Goal: Task Accomplishment & Management: Use online tool/utility

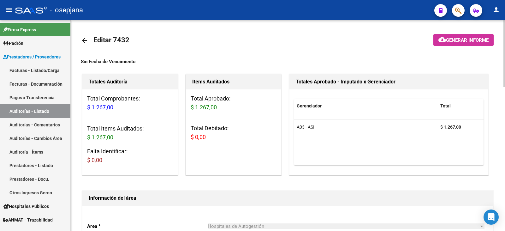
scroll to position [449, 0]
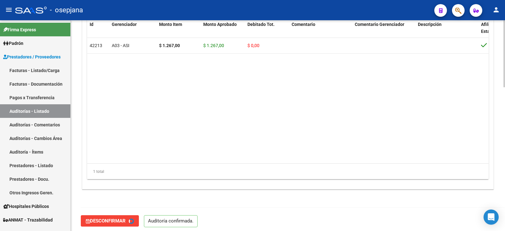
type input "202508"
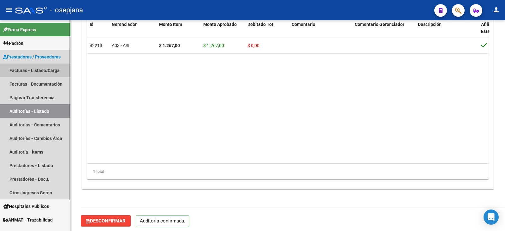
click at [40, 69] on link "Facturas - Listado/Carga" at bounding box center [35, 71] width 70 height 14
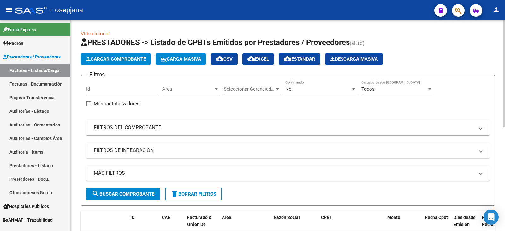
drag, startPoint x: 221, startPoint y: 125, endPoint x: 268, endPoint y: 108, distance: 50.7
click at [221, 124] on mat-expansion-panel-header "FILTROS DEL COMPROBANTE" at bounding box center [288, 127] width 404 height 15
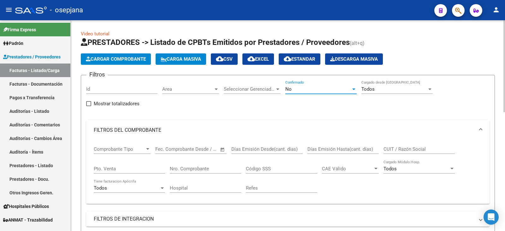
click at [293, 91] on div "No" at bounding box center [319, 89] width 66 height 6
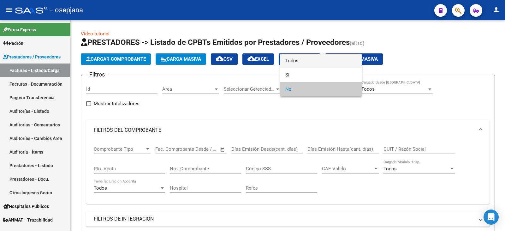
click at [293, 62] on span "Todos" at bounding box center [321, 61] width 71 height 14
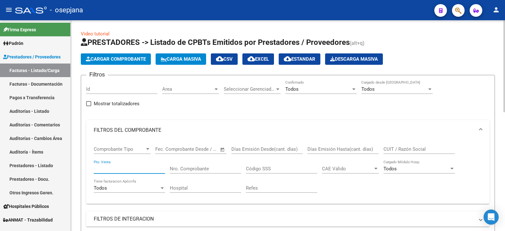
click at [124, 165] on div "Pto. Venta" at bounding box center [129, 167] width 71 height 14
type input "8"
click at [217, 170] on input "Nro. Comprobante" at bounding box center [205, 169] width 71 height 6
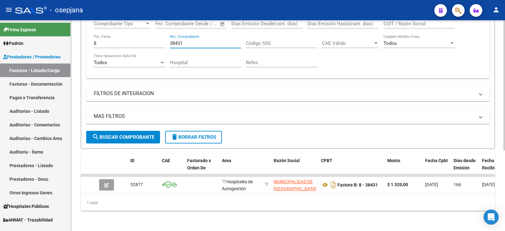
scroll to position [130, 0]
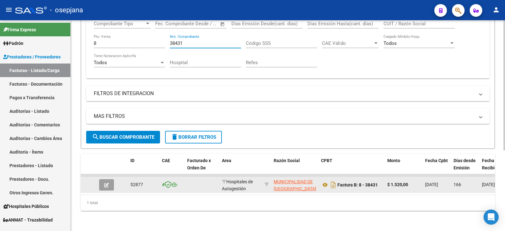
type input "38431"
click at [111, 179] on button "button" at bounding box center [106, 184] width 15 height 11
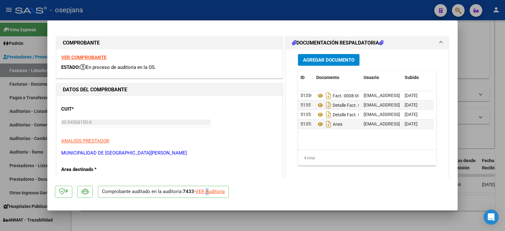
click at [210, 191] on div "VER Auditoría" at bounding box center [210, 191] width 29 height 7
type input "$ 0,00"
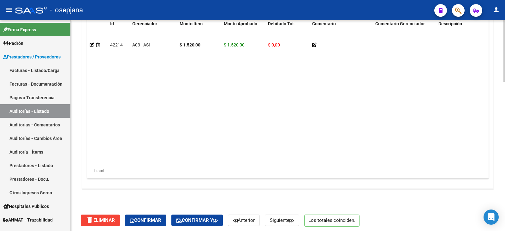
scroll to position [509, 0]
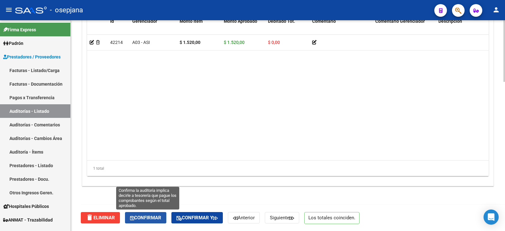
click at [139, 215] on span "Confirmar" at bounding box center [145, 218] width 31 height 6
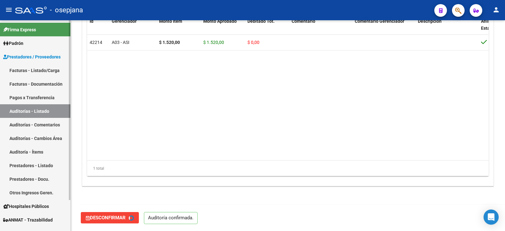
type input "202508"
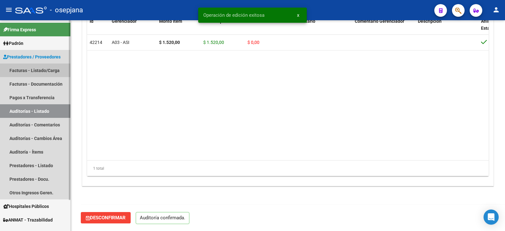
drag, startPoint x: 32, startPoint y: 68, endPoint x: 68, endPoint y: 63, distance: 36.6
click at [32, 68] on link "Facturas - Listado/Carga" at bounding box center [35, 71] width 70 height 14
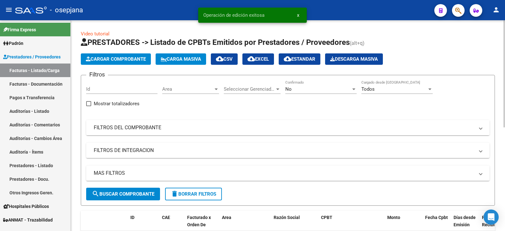
drag, startPoint x: 133, startPoint y: 131, endPoint x: 163, endPoint y: 123, distance: 31.7
click at [134, 130] on mat-panel-title "FILTROS DEL COMPROBANTE" at bounding box center [284, 127] width 381 height 7
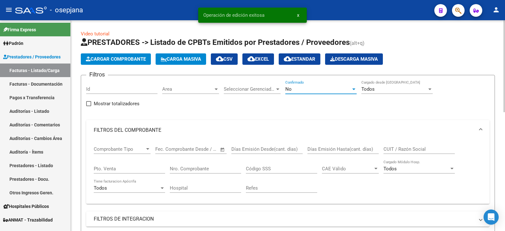
click at [313, 88] on div "No" at bounding box center [319, 89] width 66 height 6
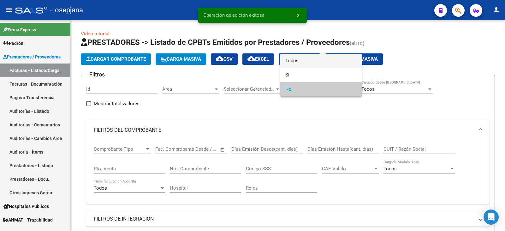
click at [311, 62] on span "Todos" at bounding box center [321, 61] width 71 height 14
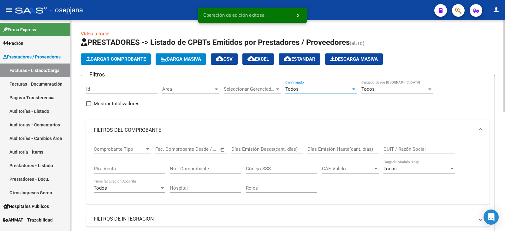
click at [131, 167] on input "Pto. Venta" at bounding box center [129, 169] width 71 height 6
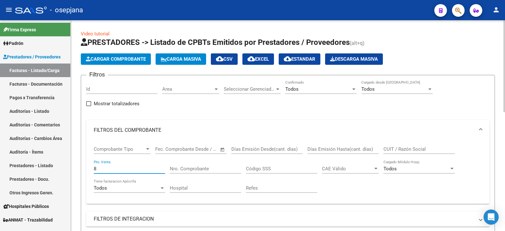
type input "8"
click at [193, 170] on input "Nro. Comprobante" at bounding box center [205, 169] width 71 height 6
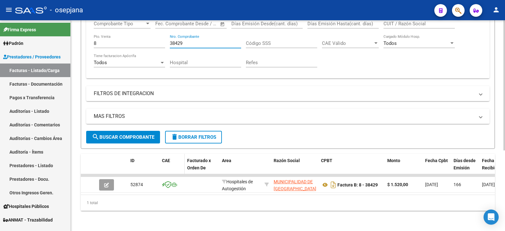
scroll to position [130, 0]
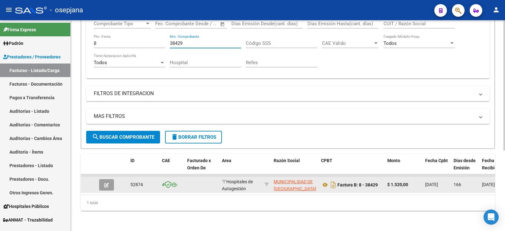
type input "38429"
click at [110, 180] on button "button" at bounding box center [106, 184] width 15 height 11
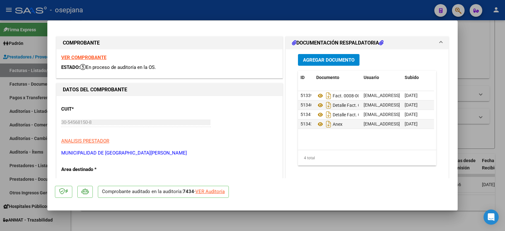
click at [209, 191] on div "VER Auditoría" at bounding box center [210, 191] width 29 height 7
type input "$ 0,00"
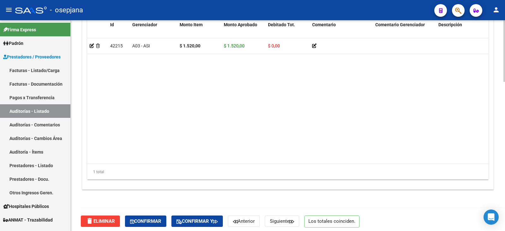
scroll to position [509, 0]
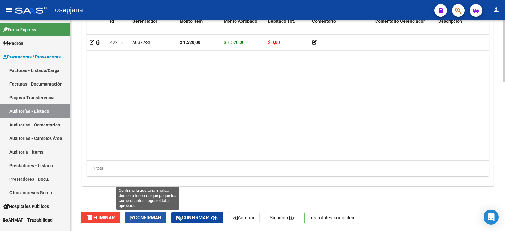
click at [158, 215] on span "Confirmar" at bounding box center [145, 218] width 31 height 6
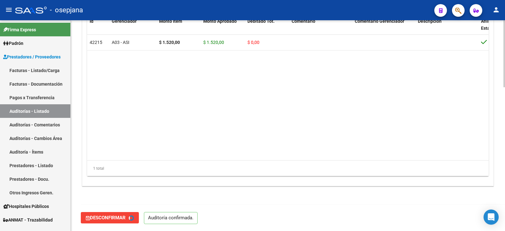
type input "202508"
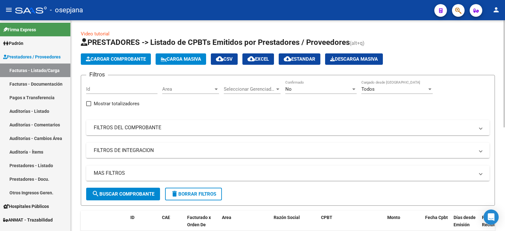
drag, startPoint x: 130, startPoint y: 134, endPoint x: 205, endPoint y: 118, distance: 76.3
click at [132, 134] on mat-expansion-panel-header "FILTROS DEL COMPROBANTE" at bounding box center [288, 127] width 404 height 15
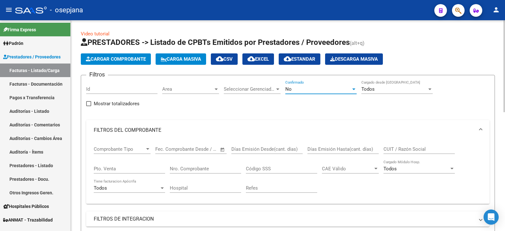
click at [319, 89] on div "No" at bounding box center [319, 89] width 66 height 6
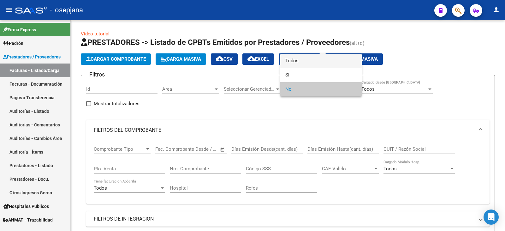
click at [306, 60] on span "Todos" at bounding box center [321, 61] width 71 height 14
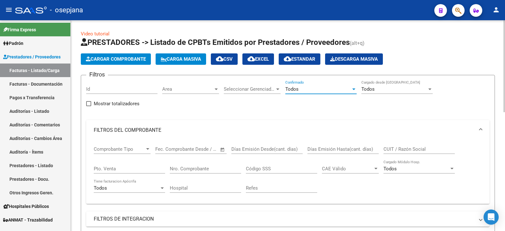
click at [130, 169] on input "Pto. Venta" at bounding box center [129, 169] width 71 height 6
type input "8"
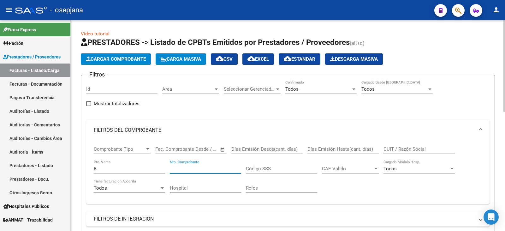
click at [194, 171] on input "Nro. Comprobante" at bounding box center [205, 169] width 71 height 6
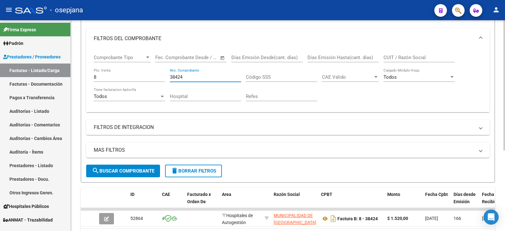
scroll to position [126, 0]
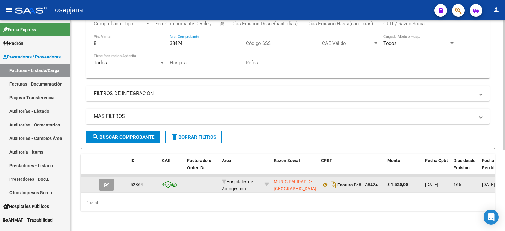
type input "38424"
click at [103, 182] on button "button" at bounding box center [106, 184] width 15 height 11
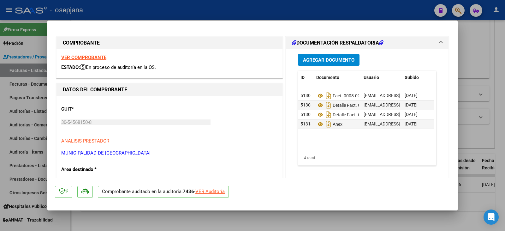
click at [208, 191] on div "VER Auditoría" at bounding box center [210, 191] width 29 height 7
type input "$ 0,00"
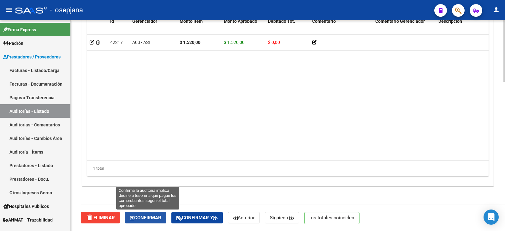
click at [152, 215] on span "Confirmar" at bounding box center [145, 218] width 31 height 6
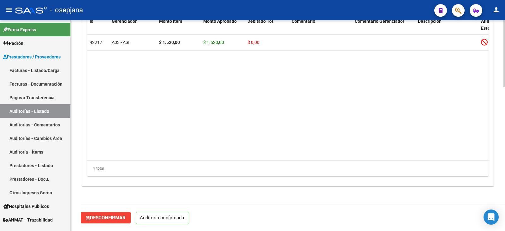
scroll to position [452, 0]
type input "202508"
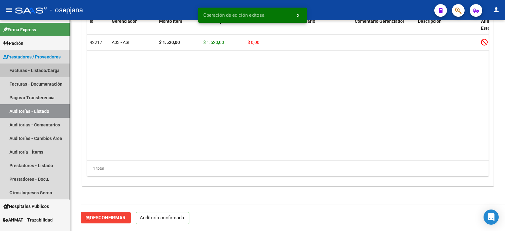
click at [48, 67] on link "Facturas - Listado/Carga" at bounding box center [35, 71] width 70 height 14
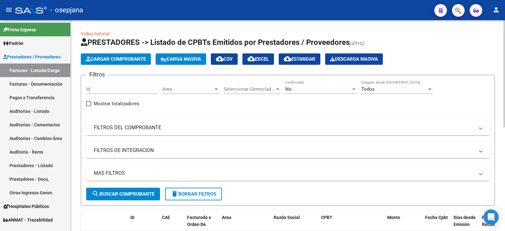
drag, startPoint x: 200, startPoint y: 130, endPoint x: 259, endPoint y: 108, distance: 62.8
click at [201, 130] on mat-panel-title "FILTROS DEL COMPROBANTE" at bounding box center [284, 127] width 381 height 7
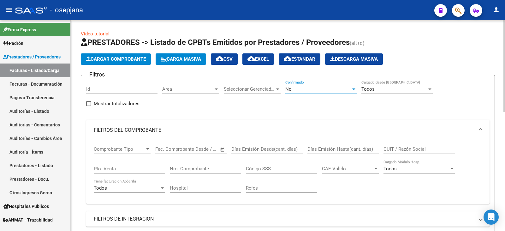
click at [308, 89] on div "No" at bounding box center [319, 89] width 66 height 6
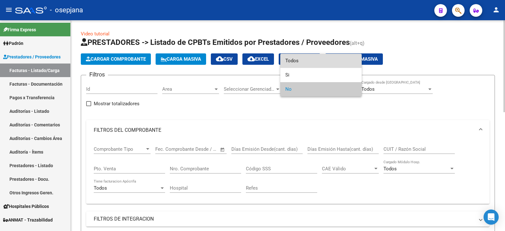
drag, startPoint x: 316, startPoint y: 65, endPoint x: 249, endPoint y: 100, distance: 76.2
click at [316, 65] on span "Todos" at bounding box center [321, 61] width 71 height 14
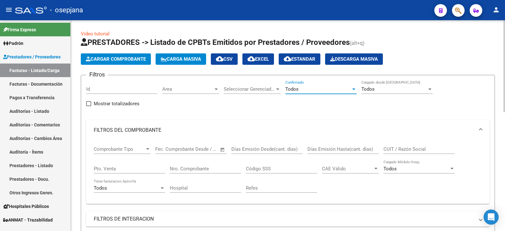
click at [144, 168] on input "Pto. Venta" at bounding box center [129, 169] width 71 height 6
type input "2"
type input "8"
drag, startPoint x: 219, startPoint y: 168, endPoint x: 216, endPoint y: 167, distance: 3.2
click at [219, 168] on input "Nro. Comprobante" at bounding box center [205, 169] width 71 height 6
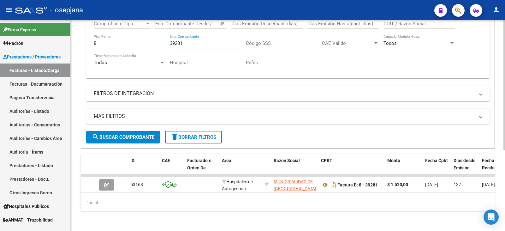
scroll to position [130, 0]
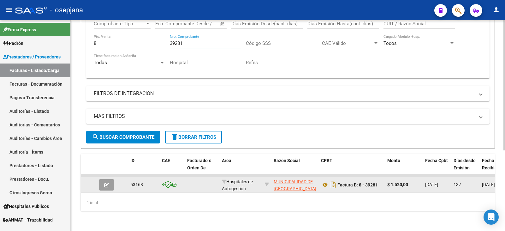
type input "39281"
click at [107, 183] on icon "button" at bounding box center [106, 185] width 5 height 5
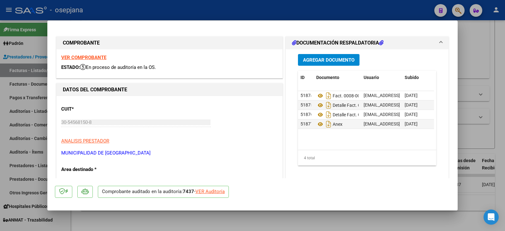
click at [215, 189] on div "VER Auditoría" at bounding box center [210, 191] width 29 height 7
type input "$ 0,00"
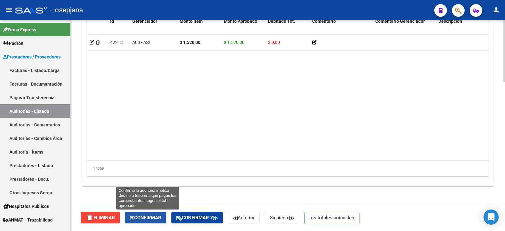
click at [161, 216] on span "Confirmar" at bounding box center [145, 218] width 31 height 6
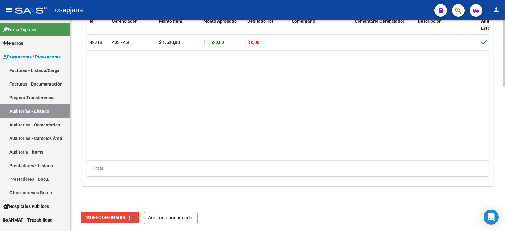
type input "202508"
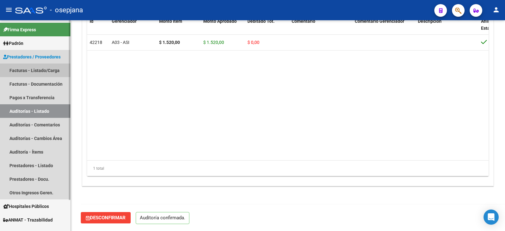
click at [31, 70] on link "Facturas - Listado/Carga" at bounding box center [35, 71] width 70 height 14
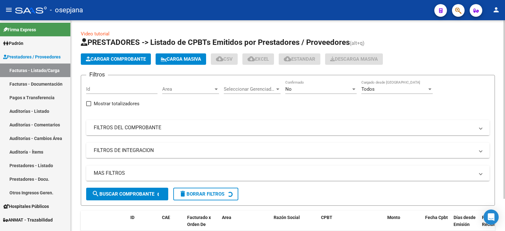
drag, startPoint x: 213, startPoint y: 130, endPoint x: 238, endPoint y: 120, distance: 27.0
click at [218, 126] on mat-panel-title "FILTROS DEL COMPROBANTE" at bounding box center [284, 127] width 381 height 7
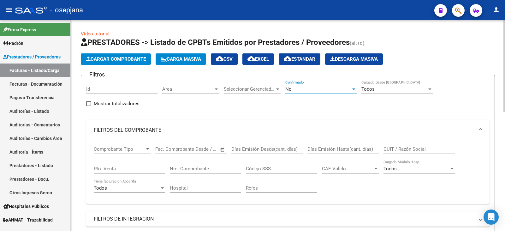
click at [293, 89] on div "No" at bounding box center [319, 89] width 66 height 6
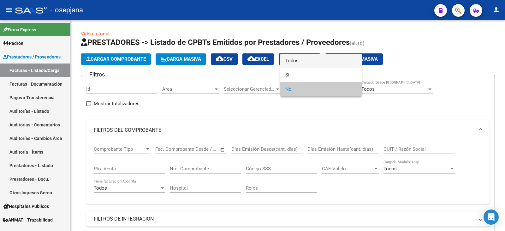
click at [303, 62] on span "Todos" at bounding box center [321, 61] width 71 height 14
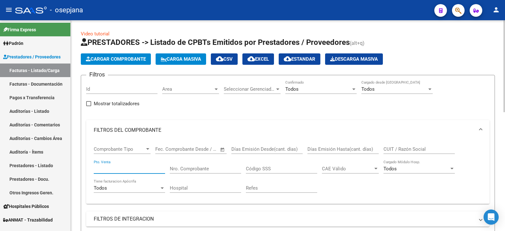
click at [128, 168] on input "Pto. Venta" at bounding box center [129, 169] width 71 height 6
type input "8"
click at [187, 170] on input "Nro. Comprobante" at bounding box center [205, 169] width 71 height 6
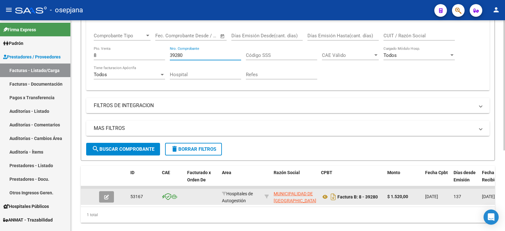
scroll to position [130, 0]
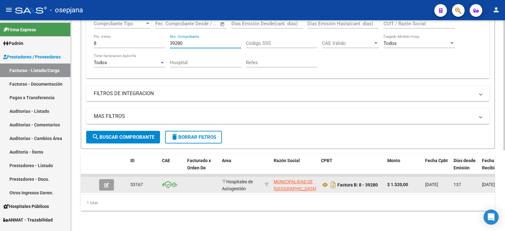
type input "39280"
click at [103, 182] on button "button" at bounding box center [106, 184] width 15 height 11
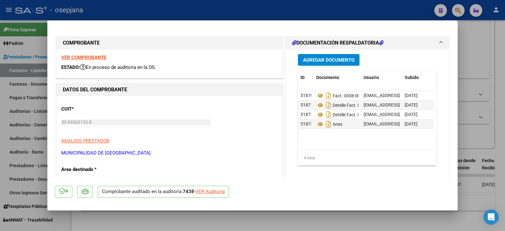
click at [219, 192] on div "VER Auditoría" at bounding box center [210, 191] width 29 height 7
type input "$ 0,00"
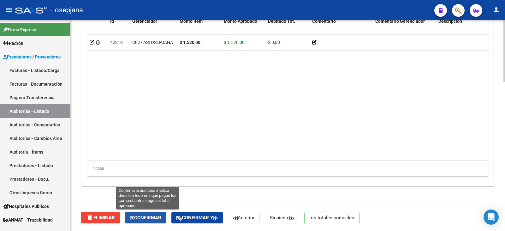
click at [151, 215] on button "Confirmar" at bounding box center [145, 217] width 41 height 11
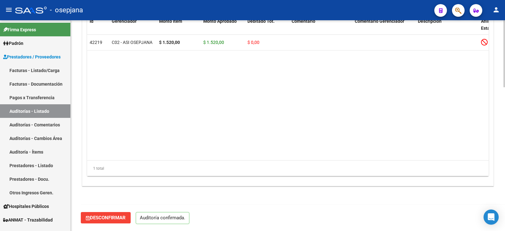
scroll to position [452, 0]
type input "202508"
click at [56, 67] on link "Facturas - Listado/Carga" at bounding box center [35, 71] width 70 height 14
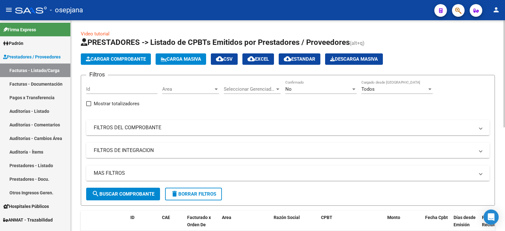
drag, startPoint x: 199, startPoint y: 137, endPoint x: 200, endPoint y: 134, distance: 3.8
click at [199, 137] on div "Filtros Id Area Area Seleccionar Gerenciador Seleccionar Gerenciador No Confirm…" at bounding box center [288, 133] width 404 height 107
drag, startPoint x: 202, startPoint y: 132, endPoint x: 240, endPoint y: 119, distance: 40.3
click at [203, 132] on mat-expansion-panel-header "FILTROS DEL COMPROBANTE" at bounding box center [288, 127] width 404 height 15
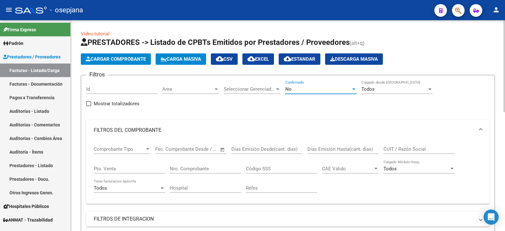
click at [305, 90] on div "No" at bounding box center [319, 89] width 66 height 6
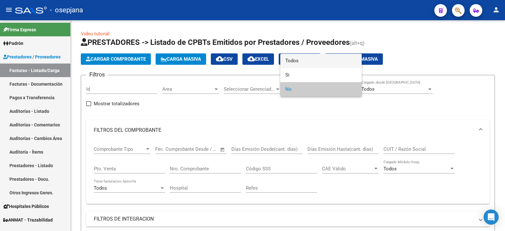
click at [306, 61] on span "Todos" at bounding box center [321, 61] width 71 height 14
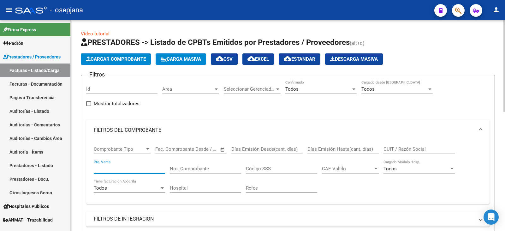
click at [131, 166] on input "Pto. Venta" at bounding box center [129, 169] width 71 height 6
type input "8"
click at [177, 167] on input "Nro. Comprobante" at bounding box center [205, 169] width 71 height 6
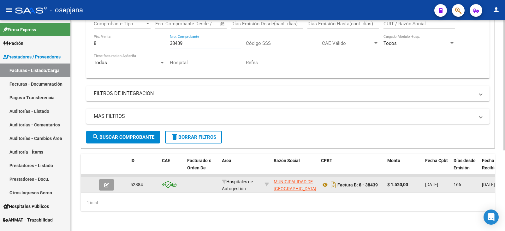
scroll to position [130, 0]
type input "38439"
click at [109, 180] on button "button" at bounding box center [106, 184] width 15 height 11
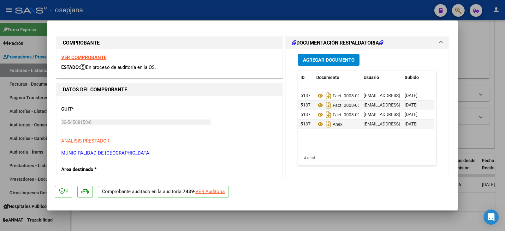
click at [203, 189] on div "VER Auditoría" at bounding box center [210, 191] width 29 height 7
type input "$ 0,00"
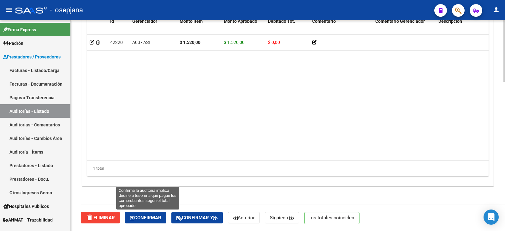
click at [141, 214] on button "Confirmar" at bounding box center [145, 217] width 41 height 11
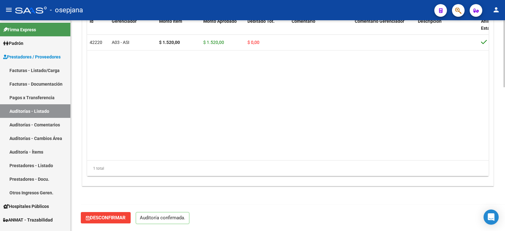
scroll to position [452, 0]
type input "202508"
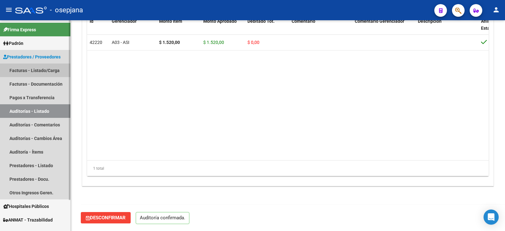
drag, startPoint x: 38, startPoint y: 66, endPoint x: 70, endPoint y: 66, distance: 32.5
click at [38, 66] on link "Facturas - Listado/Carga" at bounding box center [35, 71] width 70 height 14
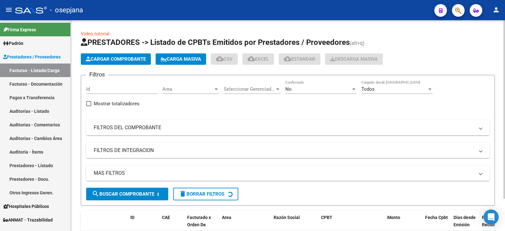
drag, startPoint x: 242, startPoint y: 127, endPoint x: 273, endPoint y: 102, distance: 40.1
click at [242, 126] on mat-panel-title "FILTROS DEL COMPROBANTE" at bounding box center [284, 127] width 381 height 7
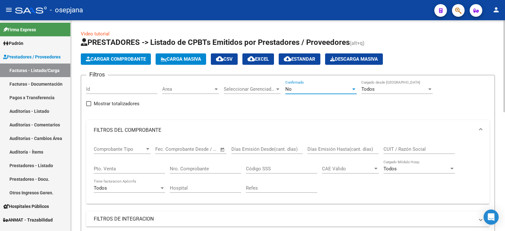
click at [301, 89] on div "No" at bounding box center [319, 89] width 66 height 6
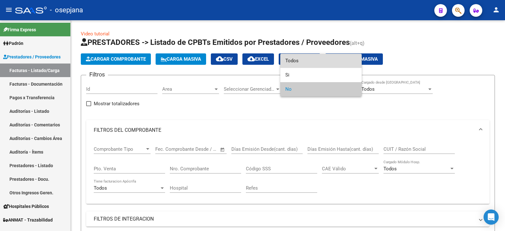
click at [306, 64] on span "Todos" at bounding box center [321, 61] width 71 height 14
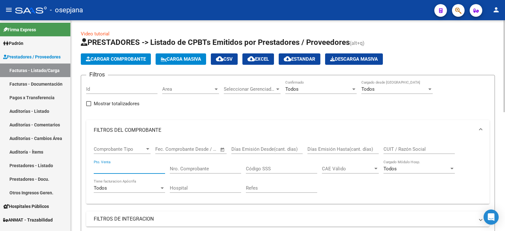
click at [125, 167] on input "Pto. Venta" at bounding box center [129, 169] width 71 height 6
type input "8"
click at [187, 171] on input "Nro. Comprobante" at bounding box center [205, 169] width 71 height 6
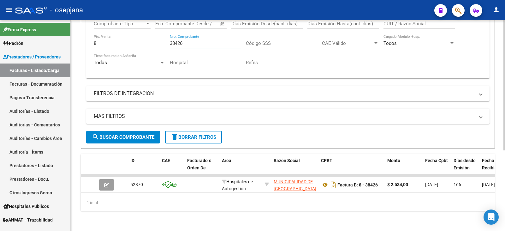
scroll to position [130, 0]
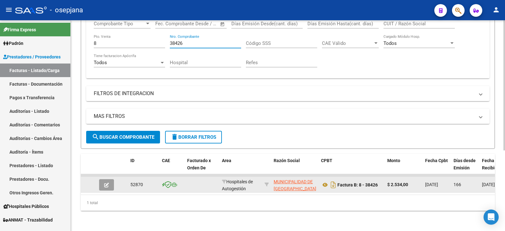
type input "38426"
click at [103, 187] on datatable-body-cell at bounding box center [108, 184] width 22 height 15
click at [106, 183] on button "button" at bounding box center [106, 184] width 15 height 11
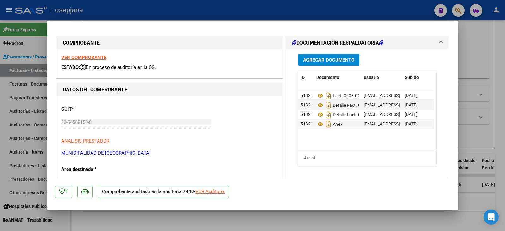
click at [209, 192] on div "VER Auditoría" at bounding box center [210, 191] width 29 height 7
type input "$ 0,00"
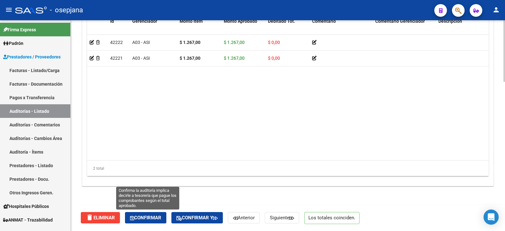
click at [152, 214] on button "Confirmar" at bounding box center [145, 217] width 41 height 11
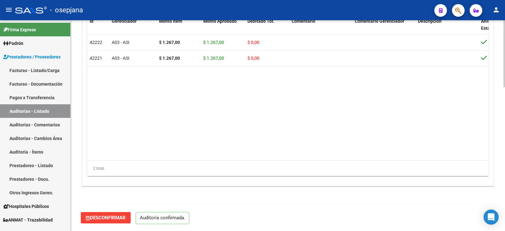
scroll to position [452, 0]
type input "202508"
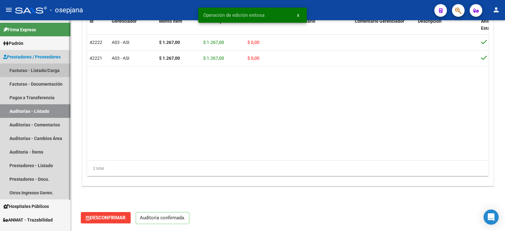
drag, startPoint x: 37, startPoint y: 68, endPoint x: 62, endPoint y: 69, distance: 25.0
click at [38, 68] on link "Facturas - Listado/Carga" at bounding box center [35, 71] width 70 height 14
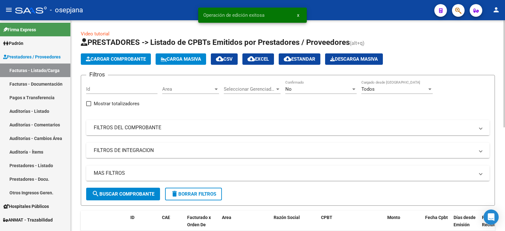
click at [205, 120] on mat-expansion-panel-header "FILTROS DEL COMPROBANTE" at bounding box center [288, 127] width 404 height 15
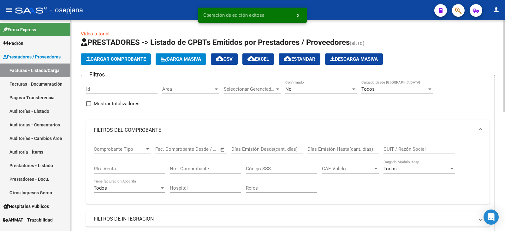
click at [299, 89] on div "No" at bounding box center [319, 89] width 66 height 6
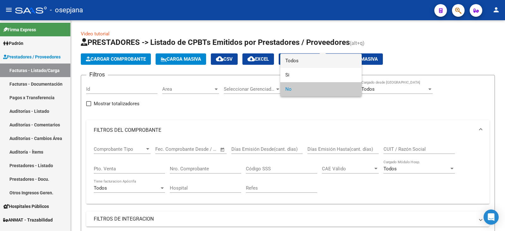
click at [306, 61] on span "Todos" at bounding box center [321, 61] width 71 height 14
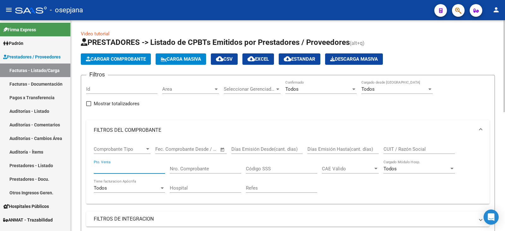
click at [127, 168] on input "Pto. Venta" at bounding box center [129, 169] width 71 height 6
type input "8"
click at [207, 169] on input "Nro. Comprobante" at bounding box center [205, 169] width 71 height 6
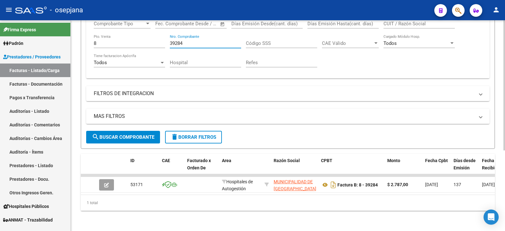
scroll to position [130, 0]
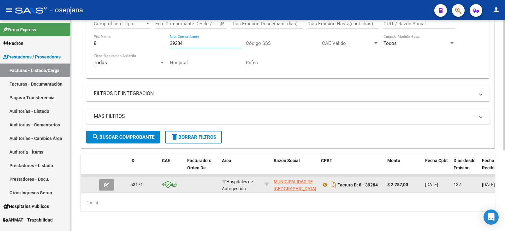
type input "39284"
click at [106, 182] on span "button" at bounding box center [106, 185] width 5 height 6
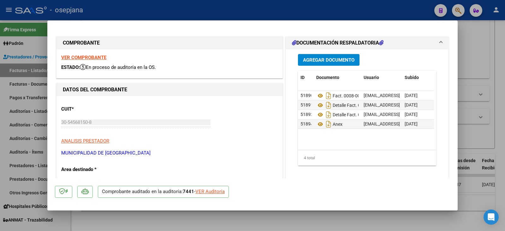
click at [206, 191] on div "VER Auditoría" at bounding box center [210, 191] width 29 height 7
type input "$ 0,00"
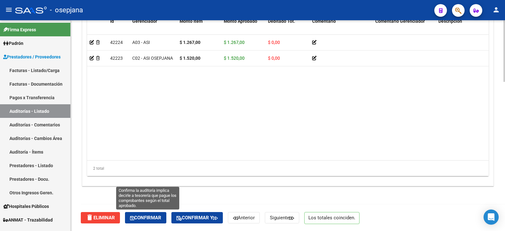
click at [161, 213] on button "Confirmar" at bounding box center [145, 217] width 41 height 11
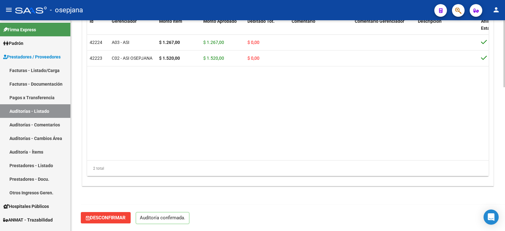
scroll to position [452, 0]
type input "202508"
click at [42, 69] on link "Facturas - Listado/Carga" at bounding box center [35, 71] width 70 height 14
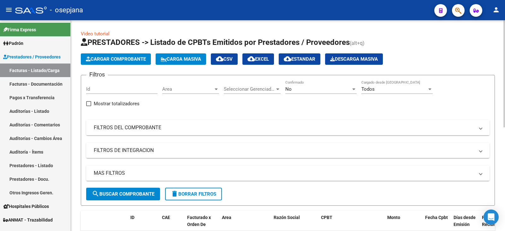
drag, startPoint x: 261, startPoint y: 127, endPoint x: 263, endPoint y: 124, distance: 3.7
click at [261, 126] on mat-panel-title "FILTROS DEL COMPROBANTE" at bounding box center [284, 127] width 381 height 7
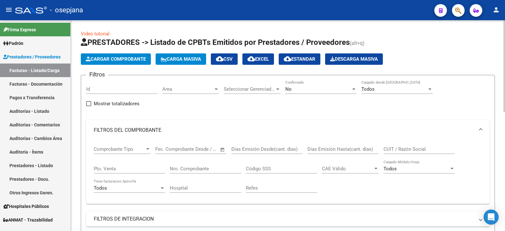
click at [291, 92] on div "No Confirmado" at bounding box center [321, 87] width 71 height 14
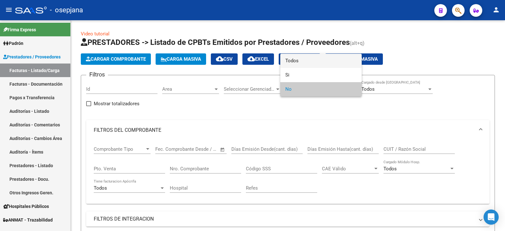
click at [299, 63] on span "Todos" at bounding box center [321, 61] width 71 height 14
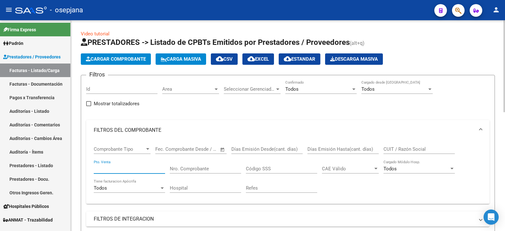
click at [115, 168] on input "Pto. Venta" at bounding box center [129, 169] width 71 height 6
type input "8"
click at [205, 169] on input "Nro. Comprobante" at bounding box center [205, 169] width 71 height 6
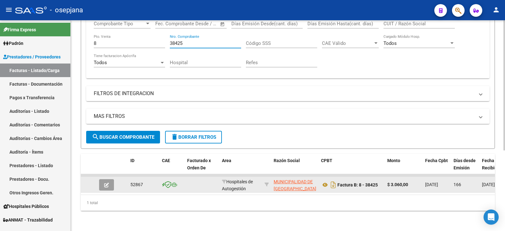
scroll to position [130, 0]
type input "38425"
click at [105, 183] on icon "button" at bounding box center [106, 185] width 5 height 5
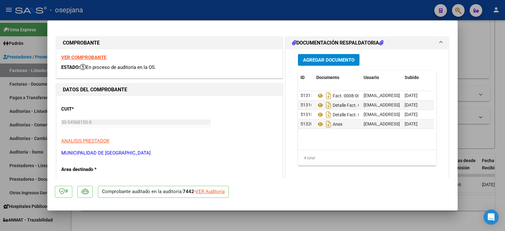
click at [203, 192] on div "VER Auditoría" at bounding box center [210, 191] width 29 height 7
type input "$ 0,00"
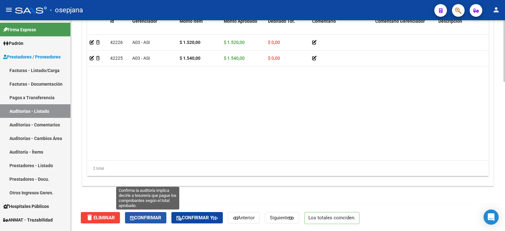
click at [150, 219] on span "Confirmar" at bounding box center [145, 218] width 31 height 6
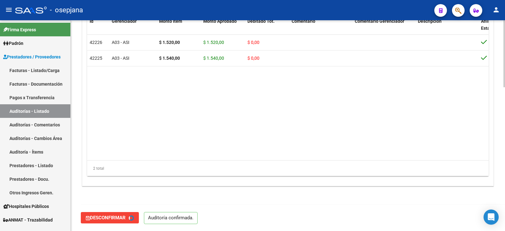
type input "202508"
click at [45, 69] on link "Facturas - Listado/Carga" at bounding box center [35, 71] width 70 height 14
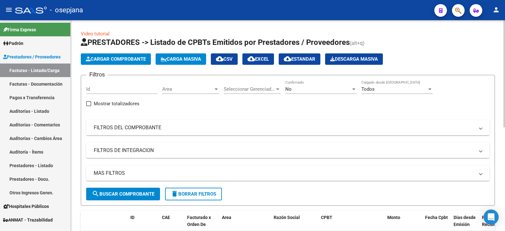
drag, startPoint x: 184, startPoint y: 129, endPoint x: 187, endPoint y: 125, distance: 4.9
click at [187, 125] on mat-panel-title "FILTROS DEL COMPROBANTE" at bounding box center [284, 127] width 381 height 7
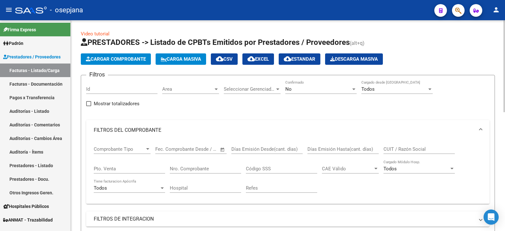
click at [315, 90] on div "No" at bounding box center [319, 89] width 66 height 6
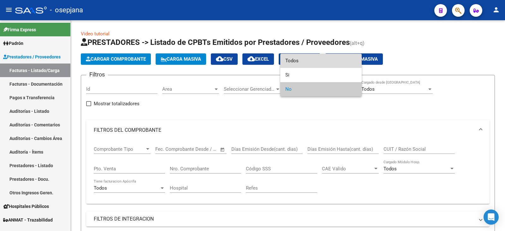
click at [320, 64] on span "Todos" at bounding box center [321, 61] width 71 height 14
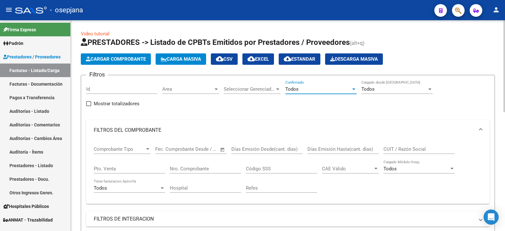
click at [129, 169] on input "Pto. Venta" at bounding box center [129, 169] width 71 height 6
type input "8"
click at [191, 170] on input "Nro. Comprobante" at bounding box center [205, 169] width 71 height 6
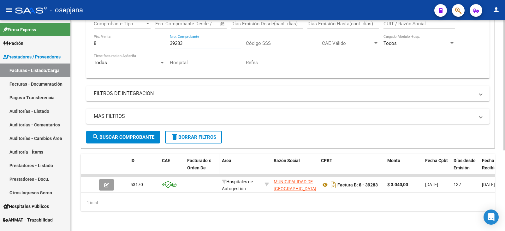
scroll to position [130, 0]
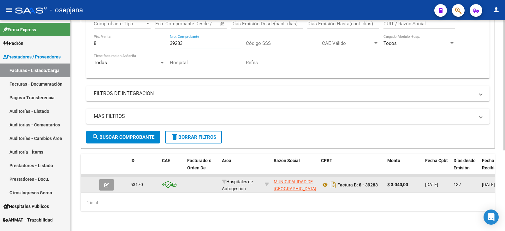
type input "39283"
click at [108, 183] on icon "button" at bounding box center [106, 185] width 5 height 5
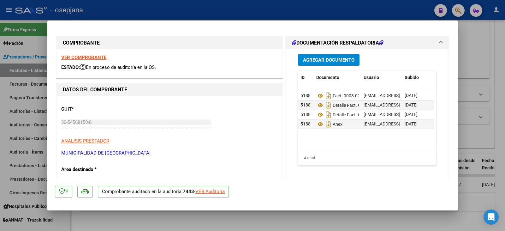
click at [209, 192] on div "VER Auditoría" at bounding box center [210, 191] width 29 height 7
type input "$ 0,00"
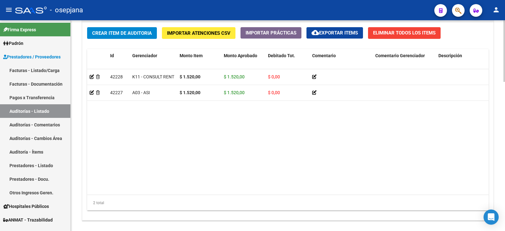
scroll to position [509, 0]
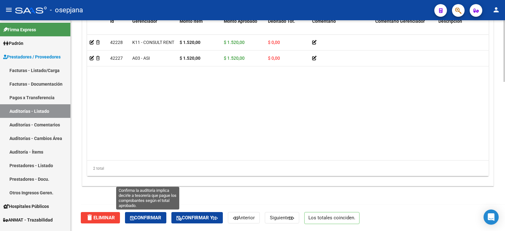
click at [147, 216] on span "Confirmar" at bounding box center [145, 218] width 31 height 6
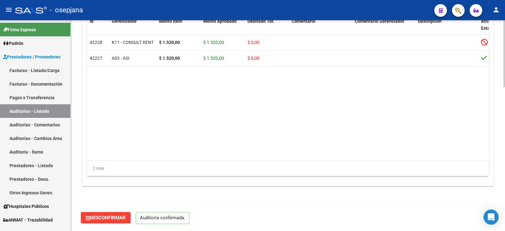
scroll to position [452, 0]
type input "202508"
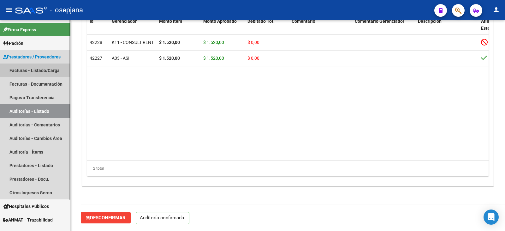
click at [45, 71] on link "Facturas - Listado/Carga" at bounding box center [35, 71] width 70 height 14
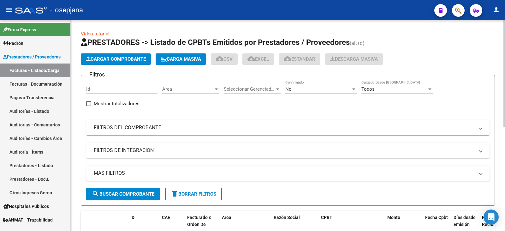
drag, startPoint x: 181, startPoint y: 130, endPoint x: 283, endPoint y: 95, distance: 107.1
click at [183, 129] on mat-panel-title "FILTROS DEL COMPROBANTE" at bounding box center [284, 127] width 381 height 7
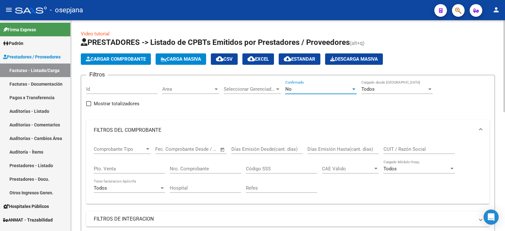
click at [301, 88] on div "No" at bounding box center [319, 89] width 66 height 6
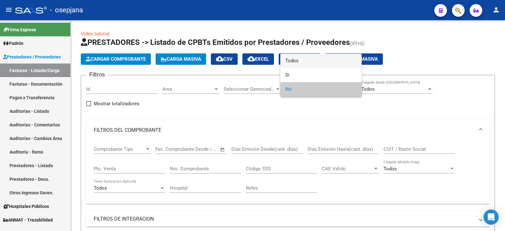
click at [306, 60] on span "Todos" at bounding box center [321, 61] width 71 height 14
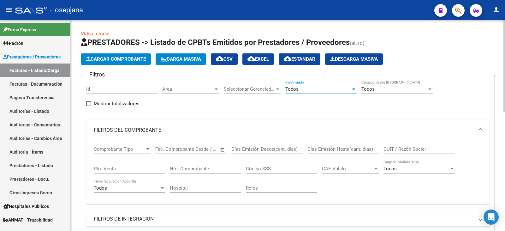
click at [125, 171] on div "Pto. Venta" at bounding box center [129, 167] width 71 height 14
type input "8"
click at [192, 168] on input "Nro. Comprobante" at bounding box center [205, 169] width 71 height 6
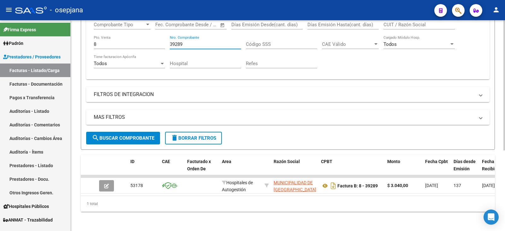
scroll to position [130, 0]
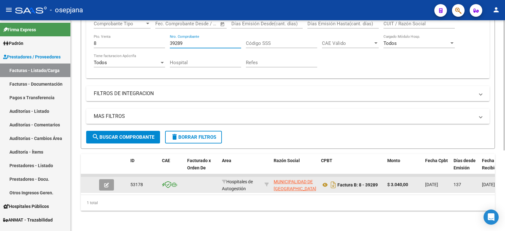
type input "39289"
click at [110, 179] on button "button" at bounding box center [106, 184] width 15 height 11
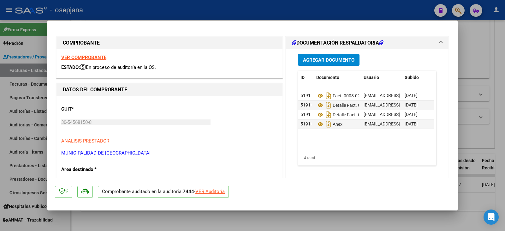
click at [201, 189] on div "VER Auditoría" at bounding box center [210, 191] width 29 height 7
type input "$ 0,00"
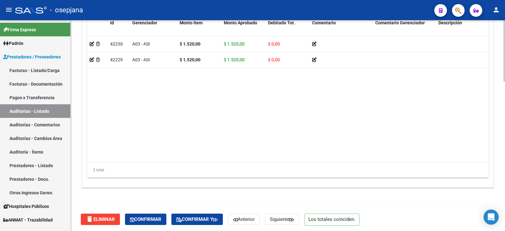
scroll to position [509, 0]
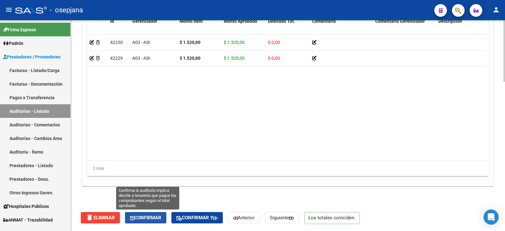
click at [149, 217] on span "Confirmar" at bounding box center [145, 218] width 31 height 6
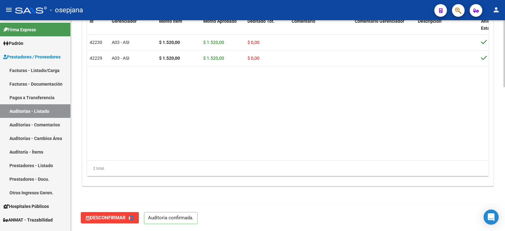
type input "202508"
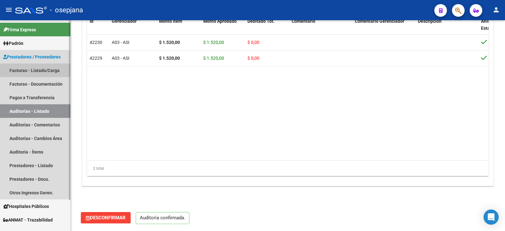
click at [51, 68] on link "Facturas - Listado/Carga" at bounding box center [35, 71] width 70 height 14
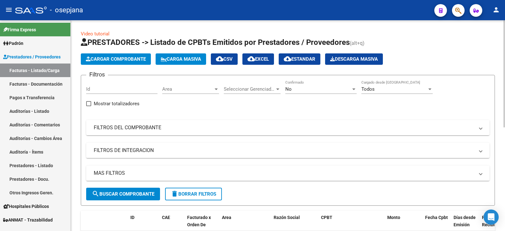
drag, startPoint x: 212, startPoint y: 132, endPoint x: 277, endPoint y: 109, distance: 69.4
click at [219, 130] on mat-expansion-panel-header "FILTROS DEL COMPROBANTE" at bounding box center [288, 127] width 404 height 15
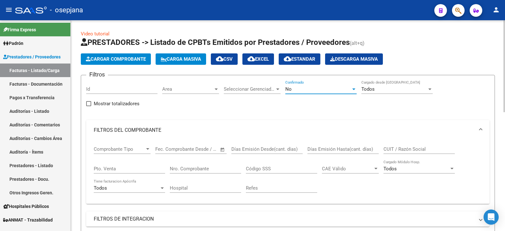
click at [314, 91] on div "No" at bounding box center [319, 89] width 66 height 6
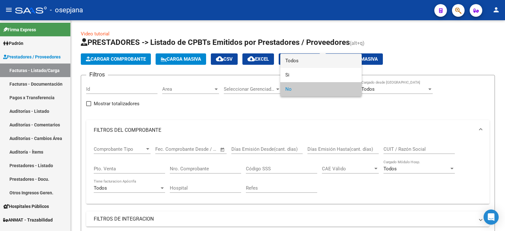
click at [312, 64] on span "Todos" at bounding box center [321, 61] width 71 height 14
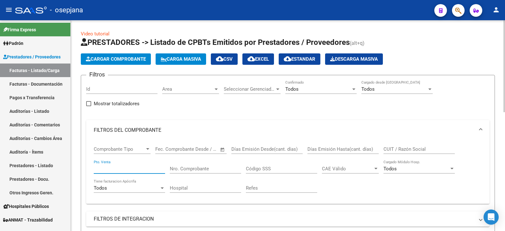
click at [115, 169] on input "Pto. Venta" at bounding box center [129, 169] width 71 height 6
type input "8"
click at [183, 171] on input "Nro. Comprobante" at bounding box center [205, 169] width 71 height 6
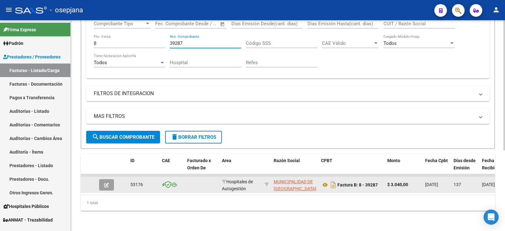
scroll to position [130, 0]
type input "39287"
click at [108, 183] on icon "button" at bounding box center [106, 185] width 5 height 5
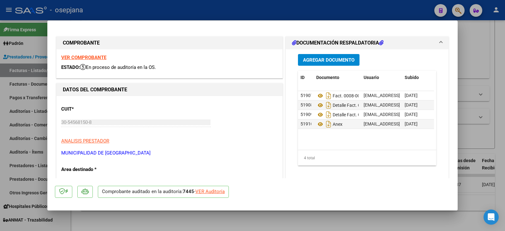
click at [207, 191] on div "VER Auditoría" at bounding box center [210, 191] width 29 height 7
type input "$ 0,00"
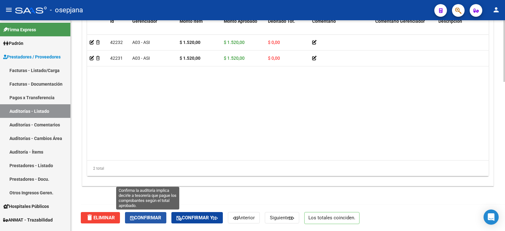
click at [144, 219] on span "Confirmar" at bounding box center [145, 218] width 31 height 6
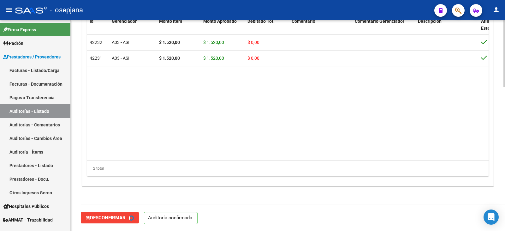
type input "202508"
click at [30, 66] on link "Facturas - Listado/Carga" at bounding box center [35, 71] width 70 height 14
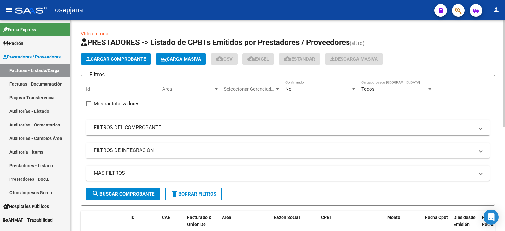
click at [201, 133] on mat-expansion-panel-header "FILTROS DEL COMPROBANTE" at bounding box center [288, 127] width 404 height 15
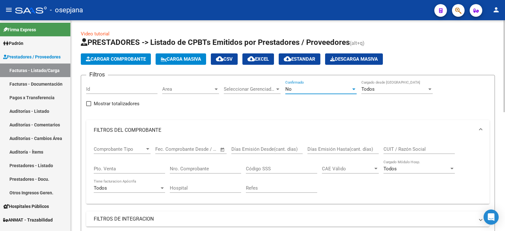
click at [310, 91] on div "No" at bounding box center [319, 89] width 66 height 6
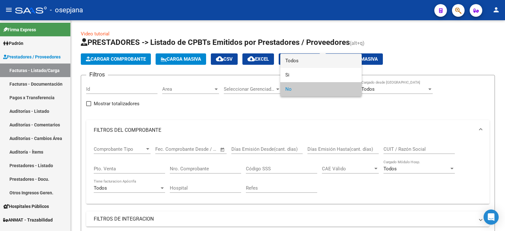
click at [304, 64] on span "Todos" at bounding box center [321, 61] width 71 height 14
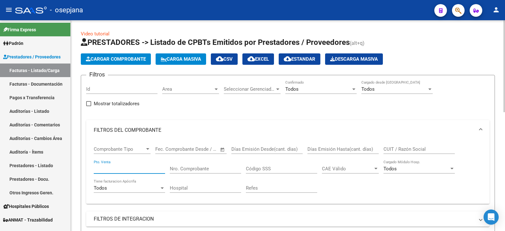
click at [115, 171] on input "Pto. Venta" at bounding box center [129, 169] width 71 height 6
type input "8"
click at [202, 166] on input "Nro. Comprobante" at bounding box center [205, 169] width 71 height 6
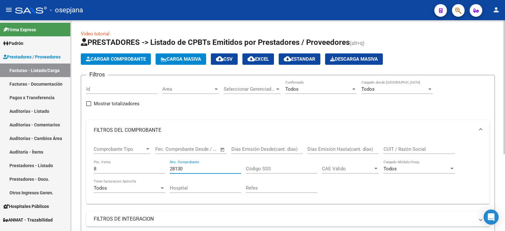
drag, startPoint x: 193, startPoint y: 170, endPoint x: 120, endPoint y: 163, distance: 73.0
click at [120, 163] on div "Comprobante Tipo Comprobante Tipo Start date – End date Fec. Comprobante Desde …" at bounding box center [288, 169] width 389 height 58
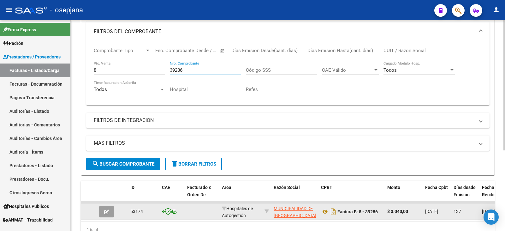
scroll to position [126, 0]
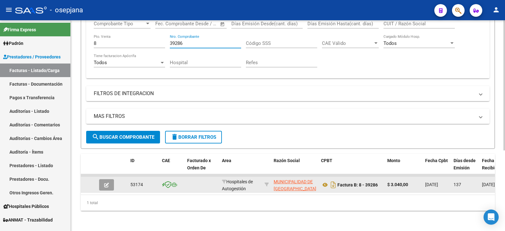
type input "39286"
click at [107, 184] on icon "button" at bounding box center [106, 185] width 5 height 5
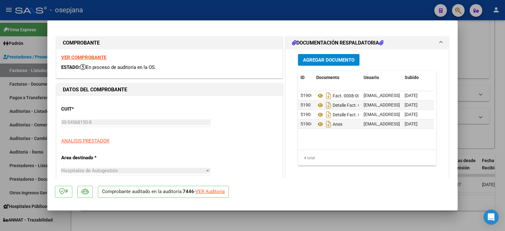
click at [211, 194] on div "VER Auditoría" at bounding box center [210, 191] width 29 height 7
type input "$ 0,00"
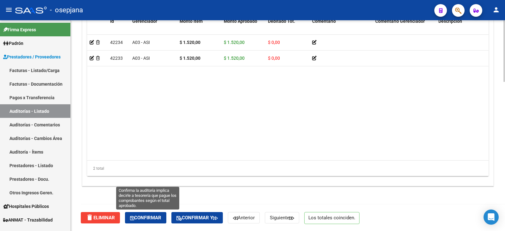
drag, startPoint x: 154, startPoint y: 215, endPoint x: 151, endPoint y: 209, distance: 6.6
click at [154, 214] on button "Confirmar" at bounding box center [145, 217] width 41 height 11
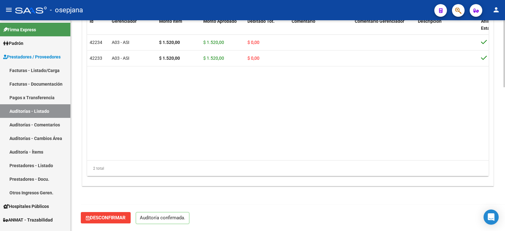
scroll to position [452, 0]
type input "202508"
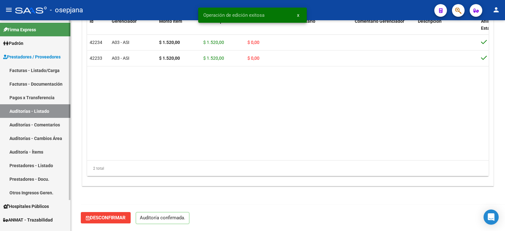
click at [43, 70] on link "Facturas - Listado/Carga" at bounding box center [35, 71] width 70 height 14
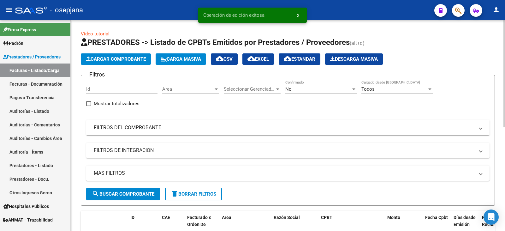
drag, startPoint x: 205, startPoint y: 128, endPoint x: 212, endPoint y: 126, distance: 6.9
click at [208, 127] on mat-panel-title "FILTROS DEL COMPROBANTE" at bounding box center [284, 127] width 381 height 7
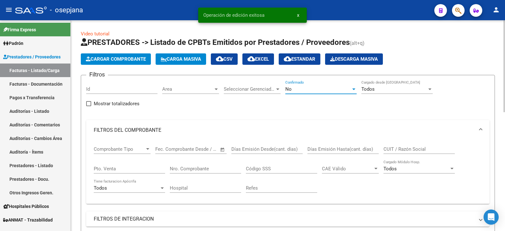
click at [300, 90] on div "No" at bounding box center [319, 89] width 66 height 6
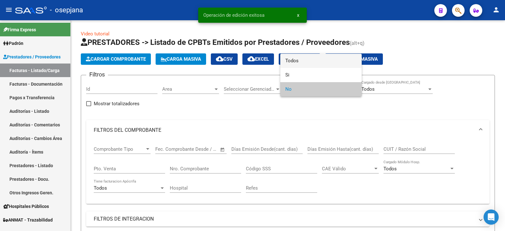
click at [312, 60] on span "Todos" at bounding box center [321, 61] width 71 height 14
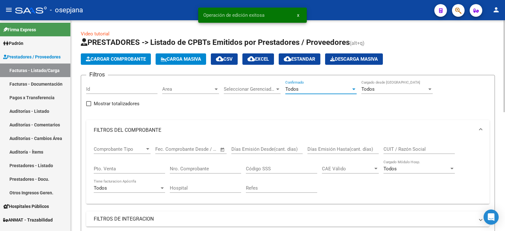
click at [129, 169] on input "Pto. Venta" at bounding box center [129, 169] width 71 height 6
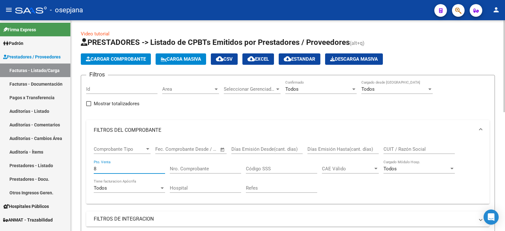
type input "8"
click at [188, 171] on input "Nro. Comprobante" at bounding box center [205, 169] width 71 height 6
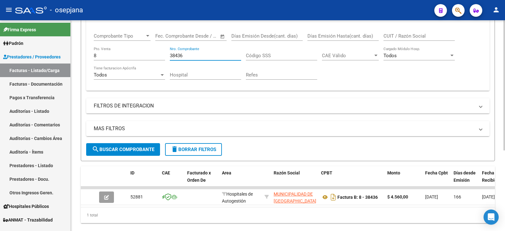
scroll to position [130, 0]
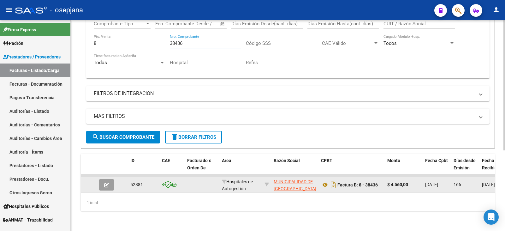
type input "38436"
click at [107, 184] on button "button" at bounding box center [106, 184] width 15 height 11
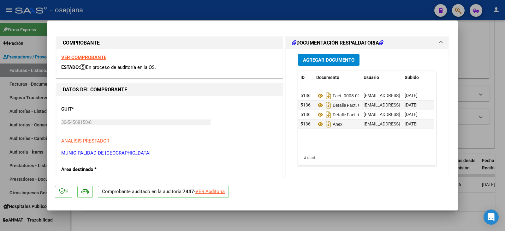
click at [221, 195] on div "VER Auditoría" at bounding box center [210, 191] width 29 height 7
type input "$ 0,00"
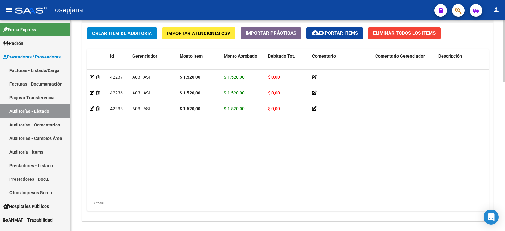
scroll to position [509, 0]
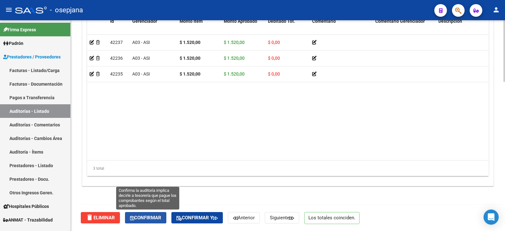
drag, startPoint x: 148, startPoint y: 215, endPoint x: 157, endPoint y: 210, distance: 10.9
click at [148, 215] on span "Confirmar" at bounding box center [145, 218] width 31 height 6
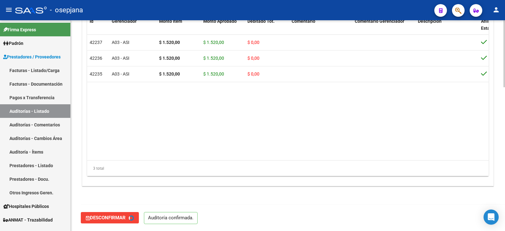
type input "202508"
click at [41, 67] on link "Facturas - Listado/Carga" at bounding box center [35, 71] width 70 height 14
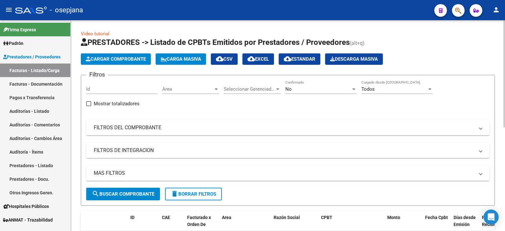
drag, startPoint x: 148, startPoint y: 129, endPoint x: 235, endPoint y: 105, distance: 90.4
click at [154, 126] on mat-panel-title "FILTROS DEL COMPROBANTE" at bounding box center [284, 127] width 381 height 7
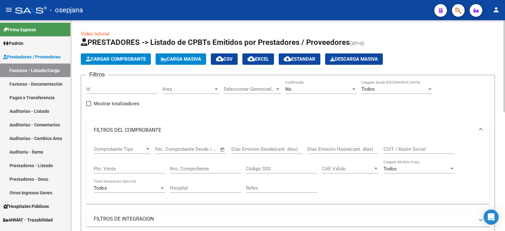
click at [303, 89] on div "No" at bounding box center [319, 89] width 66 height 6
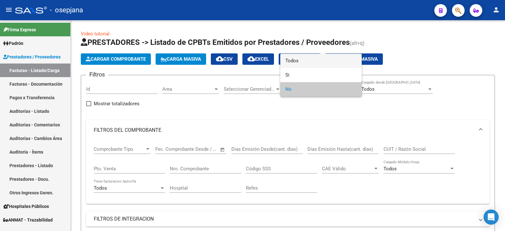
click at [299, 60] on span "Todos" at bounding box center [321, 61] width 71 height 14
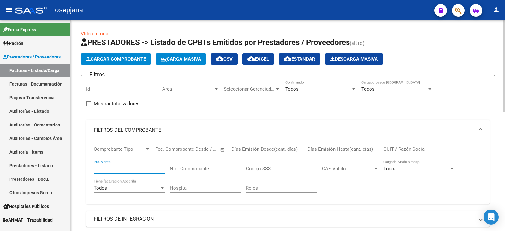
click at [120, 168] on input "Pto. Venta" at bounding box center [129, 169] width 71 height 6
type input "8"
click at [191, 170] on input "Nro. Comprobante" at bounding box center [205, 169] width 71 height 6
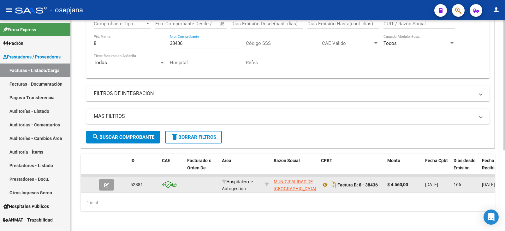
scroll to position [130, 0]
type input "38436"
click at [111, 181] on button "button" at bounding box center [106, 184] width 15 height 11
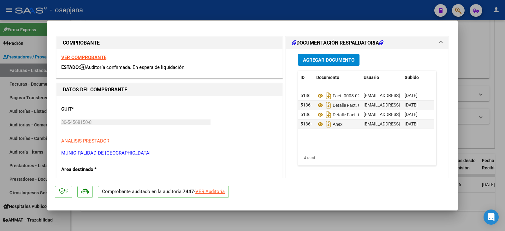
click at [210, 195] on div "VER Auditoría" at bounding box center [210, 191] width 29 height 7
type input "$ 0,00"
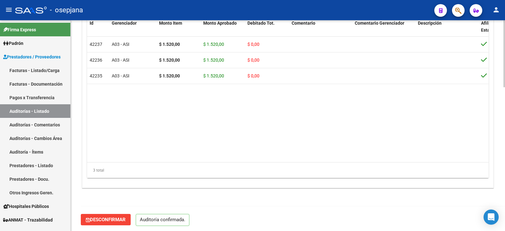
scroll to position [452, 0]
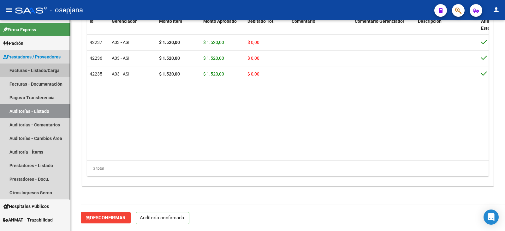
click at [33, 71] on link "Facturas - Listado/Carga" at bounding box center [35, 71] width 70 height 14
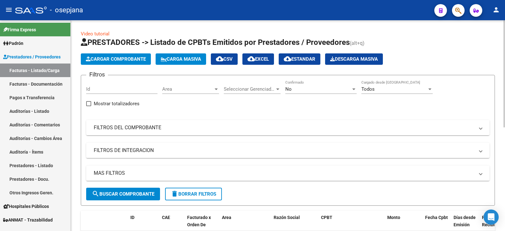
drag, startPoint x: 197, startPoint y: 129, endPoint x: 296, endPoint y: 110, distance: 100.7
click at [202, 127] on mat-panel-title "FILTROS DEL COMPROBANTE" at bounding box center [284, 127] width 381 height 7
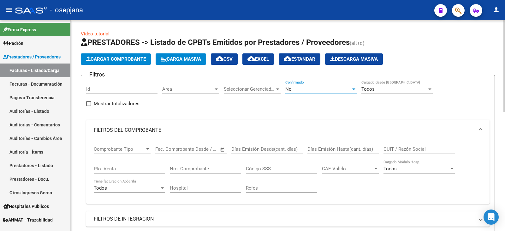
click at [311, 91] on div "No" at bounding box center [319, 89] width 66 height 6
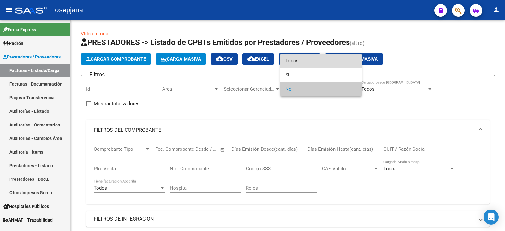
click at [313, 64] on span "Todos" at bounding box center [321, 61] width 71 height 14
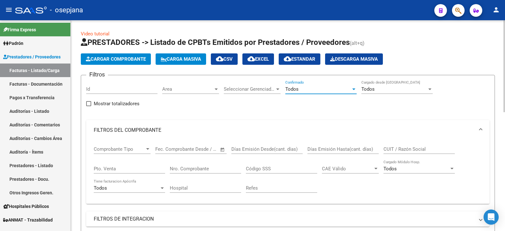
click at [114, 165] on div "Pto. Venta" at bounding box center [129, 167] width 71 height 14
type input "8"
click at [179, 169] on input "Nro. Comprobante" at bounding box center [205, 169] width 71 height 6
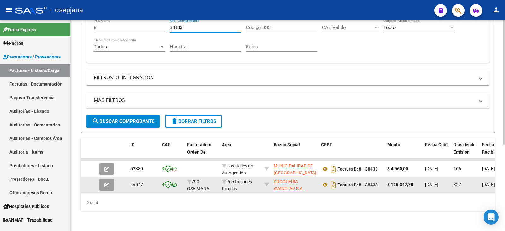
scroll to position [146, 0]
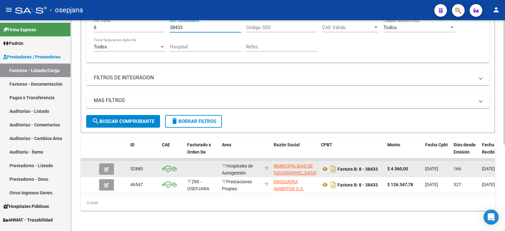
type input "38433"
click at [107, 167] on icon "button" at bounding box center [106, 169] width 5 height 5
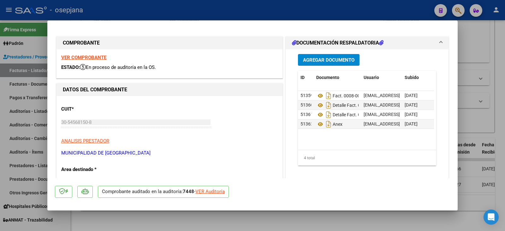
click at [207, 191] on div "VER Auditoría" at bounding box center [210, 191] width 29 height 7
type input "$ 0,00"
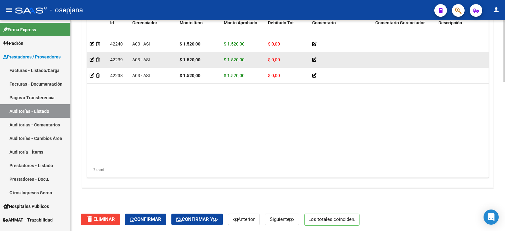
scroll to position [509, 0]
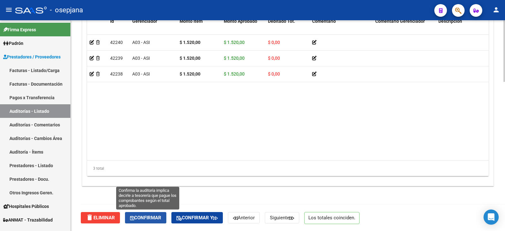
click at [148, 222] on button "Confirmar" at bounding box center [145, 217] width 41 height 11
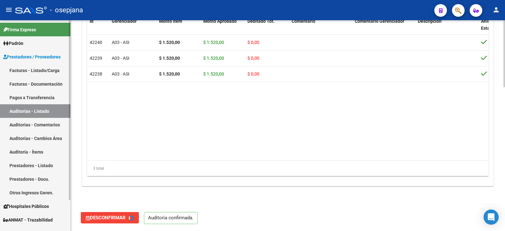
type input "202508"
drag, startPoint x: 33, startPoint y: 72, endPoint x: 64, endPoint y: 73, distance: 31.3
click at [33, 72] on link "Facturas - Listado/Carga" at bounding box center [35, 71] width 70 height 14
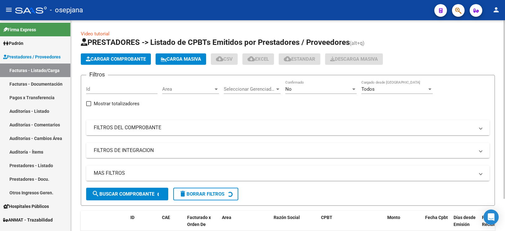
drag, startPoint x: 213, startPoint y: 130, endPoint x: 263, endPoint y: 113, distance: 52.2
click at [215, 129] on mat-panel-title "FILTROS DEL COMPROBANTE" at bounding box center [284, 127] width 381 height 7
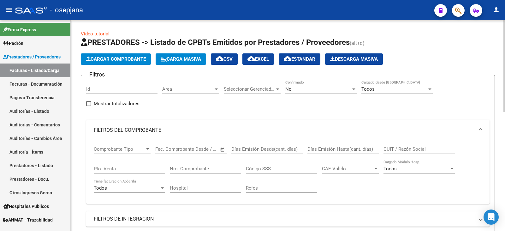
click at [289, 89] on span "No" at bounding box center [289, 89] width 6 height 6
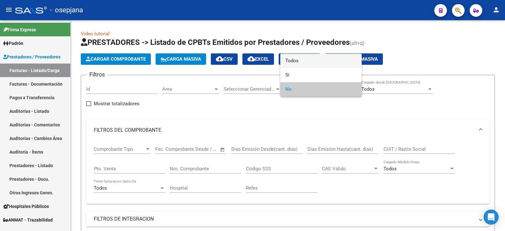
drag, startPoint x: 297, startPoint y: 62, endPoint x: 287, endPoint y: 71, distance: 13.4
click at [297, 63] on span "Todos" at bounding box center [321, 61] width 71 height 14
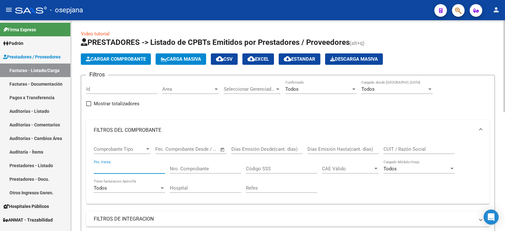
click at [145, 170] on input "Pto. Venta" at bounding box center [129, 169] width 71 height 6
type input "8"
click at [214, 166] on input "Nro. Comprobante" at bounding box center [205, 169] width 71 height 6
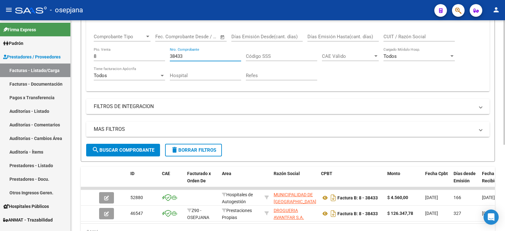
scroll to position [146, 0]
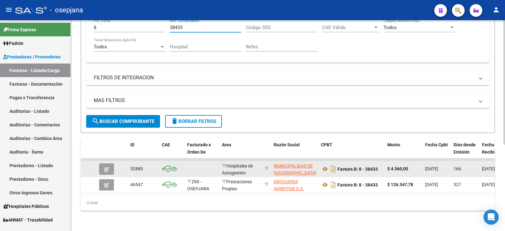
type input "38433"
click at [107, 167] on icon "button" at bounding box center [106, 169] width 5 height 5
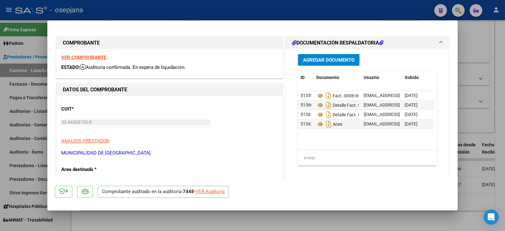
click at [215, 191] on div "VER Auditoría" at bounding box center [210, 191] width 29 height 7
type input "$ 0,00"
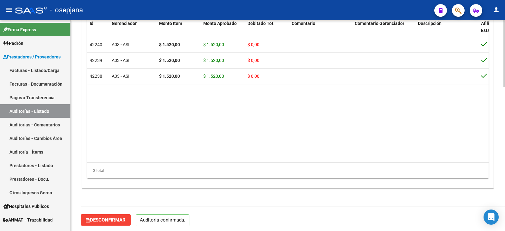
scroll to position [452, 0]
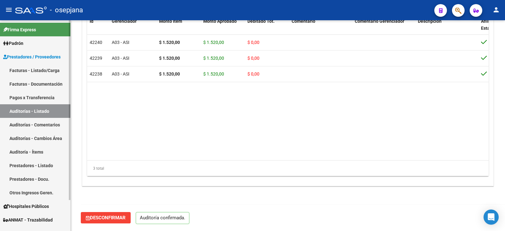
click at [39, 71] on link "Facturas - Listado/Carga" at bounding box center [35, 71] width 70 height 14
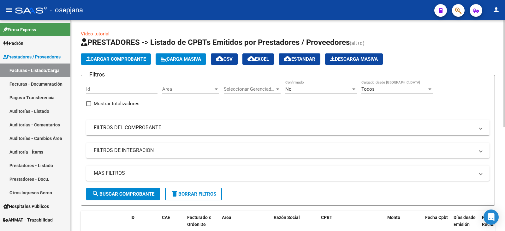
click at [153, 129] on mat-panel-title "FILTROS DEL COMPROBANTE" at bounding box center [284, 127] width 381 height 7
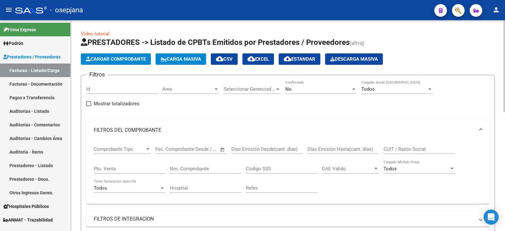
click at [293, 88] on div "No" at bounding box center [319, 89] width 66 height 6
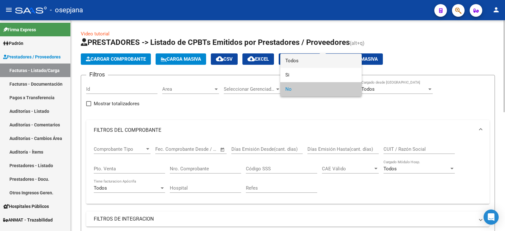
drag, startPoint x: 299, startPoint y: 62, endPoint x: 271, endPoint y: 76, distance: 31.8
click at [300, 62] on span "Todos" at bounding box center [321, 61] width 71 height 14
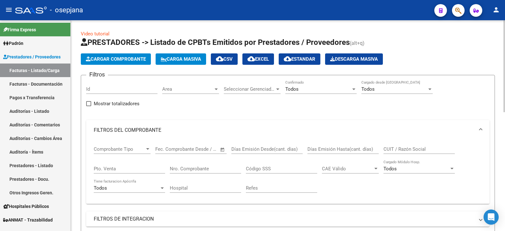
click at [122, 172] on div "Pto. Venta" at bounding box center [129, 167] width 71 height 14
type input "8"
click at [206, 172] on div "Nro. Comprobante" at bounding box center [205, 167] width 71 height 14
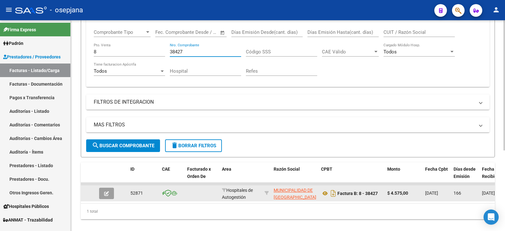
scroll to position [130, 0]
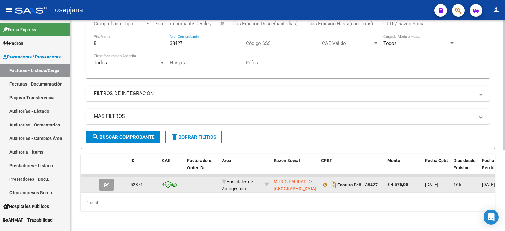
type input "38427"
click at [108, 183] on icon "button" at bounding box center [106, 185] width 5 height 5
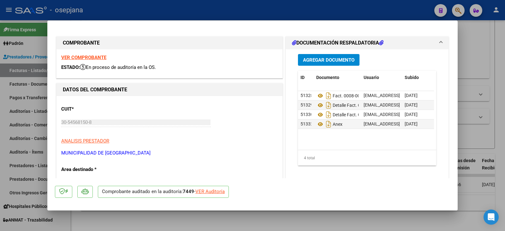
click at [220, 192] on div "VER Auditoría" at bounding box center [210, 191] width 29 height 7
type input "$ 0,00"
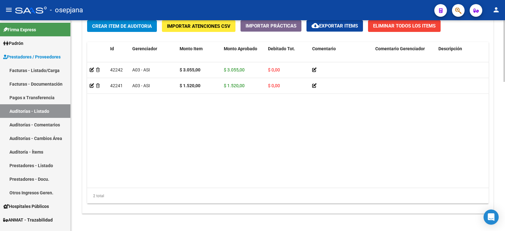
scroll to position [509, 0]
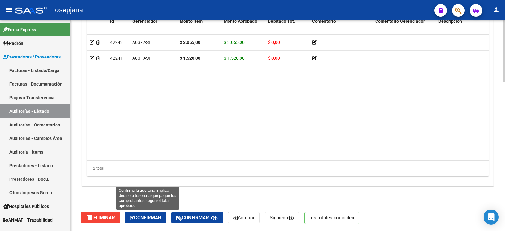
click at [148, 220] on span "Confirmar" at bounding box center [145, 218] width 31 height 6
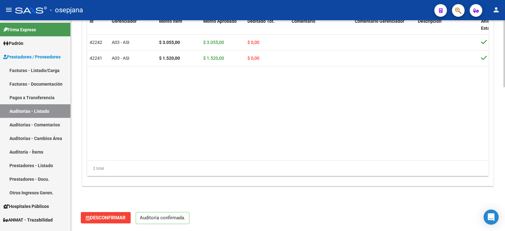
scroll to position [452, 0]
type input "202508"
drag, startPoint x: 40, startPoint y: 70, endPoint x: 74, endPoint y: 68, distance: 34.2
click at [40, 70] on link "Facturas - Listado/Carga" at bounding box center [35, 71] width 70 height 14
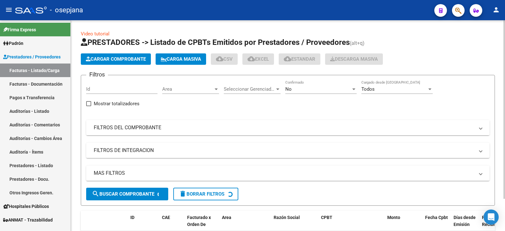
click at [209, 130] on mat-panel-title "FILTROS DEL COMPROBANTE" at bounding box center [284, 127] width 381 height 7
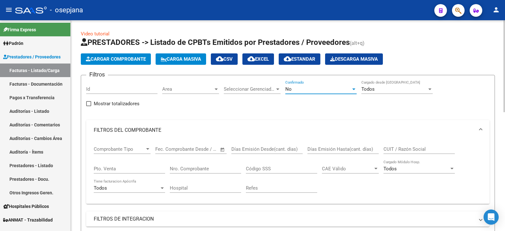
click at [298, 91] on div "No" at bounding box center [319, 89] width 66 height 6
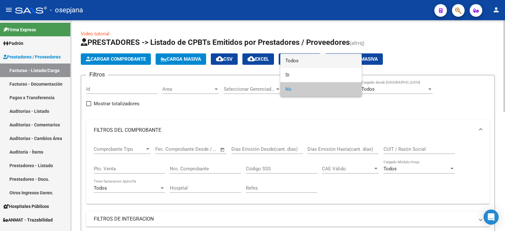
click at [303, 63] on span "Todos" at bounding box center [321, 61] width 71 height 14
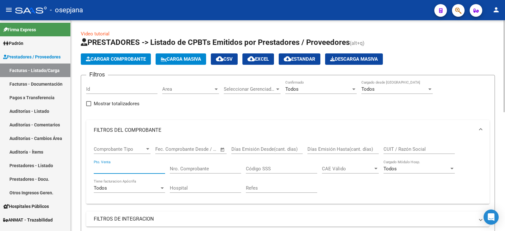
click at [119, 169] on input "Pto. Venta" at bounding box center [129, 169] width 71 height 6
type input "8"
click at [200, 169] on input "Nro. Comprobante" at bounding box center [205, 169] width 71 height 6
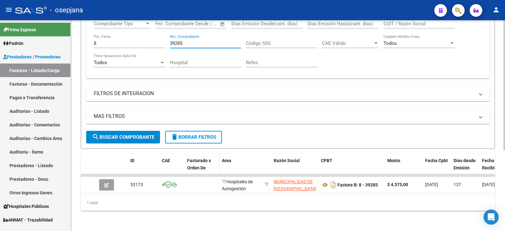
scroll to position [130, 0]
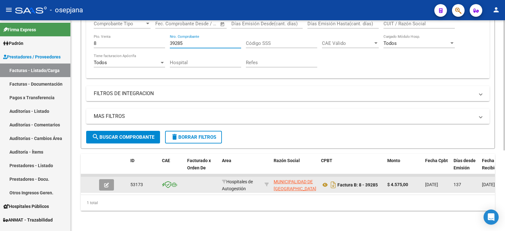
type input "39285"
click at [110, 182] on button "button" at bounding box center [106, 184] width 15 height 11
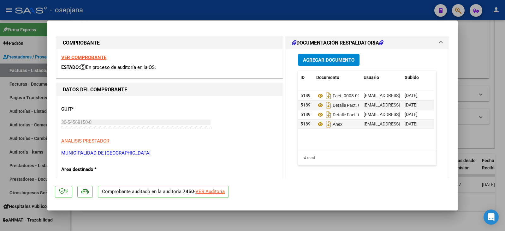
click at [218, 194] on div "VER Auditoría" at bounding box center [210, 191] width 29 height 7
type input "$ 0,00"
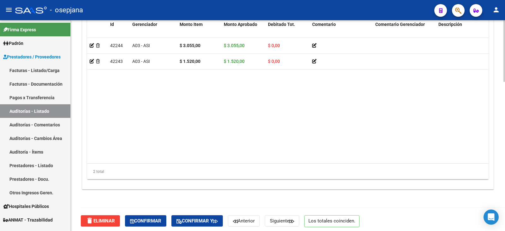
scroll to position [509, 0]
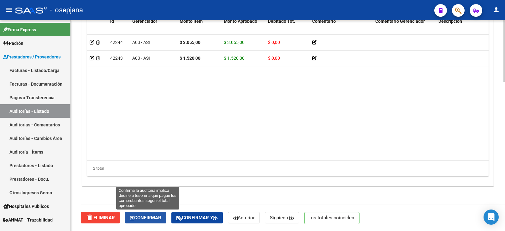
click at [152, 218] on span "Confirmar" at bounding box center [145, 218] width 31 height 6
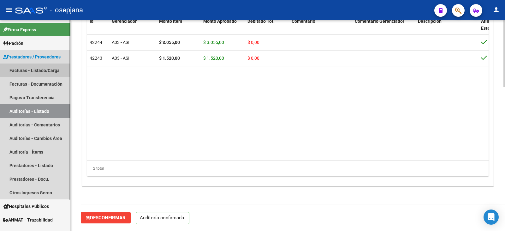
click at [29, 70] on link "Facturas - Listado/Carga" at bounding box center [35, 71] width 70 height 14
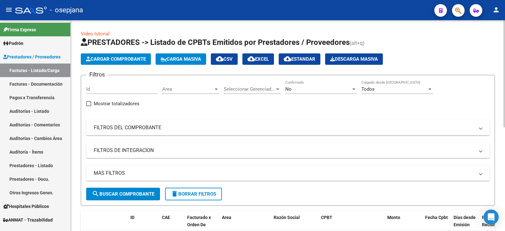
drag, startPoint x: 176, startPoint y: 126, endPoint x: 260, endPoint y: 102, distance: 87.3
click at [181, 125] on mat-panel-title "FILTROS DEL COMPROBANTE" at bounding box center [284, 127] width 381 height 7
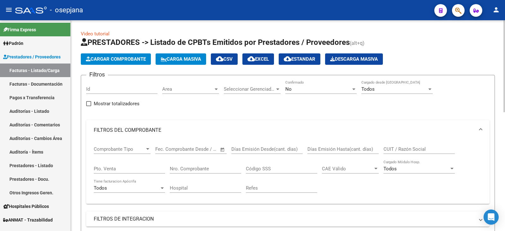
click at [301, 89] on div "No" at bounding box center [319, 89] width 66 height 6
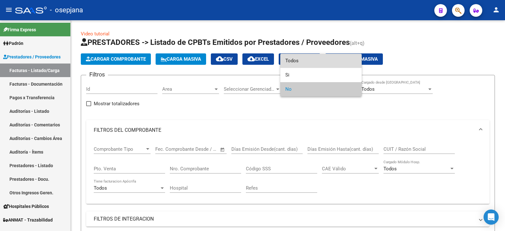
click at [301, 60] on span "Todos" at bounding box center [321, 61] width 71 height 14
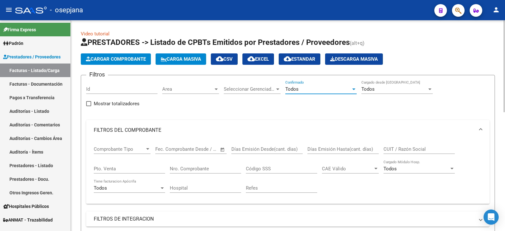
click at [118, 172] on div "Pto. Venta" at bounding box center [129, 167] width 71 height 14
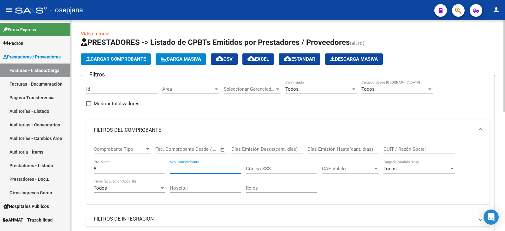
click at [190, 167] on input "Nro. Comprobante" at bounding box center [205, 169] width 71 height 6
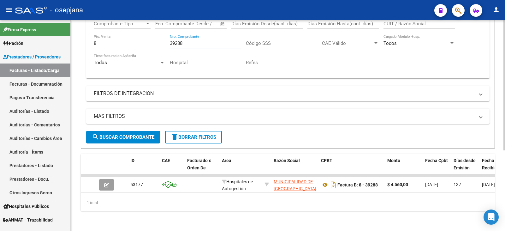
scroll to position [130, 0]
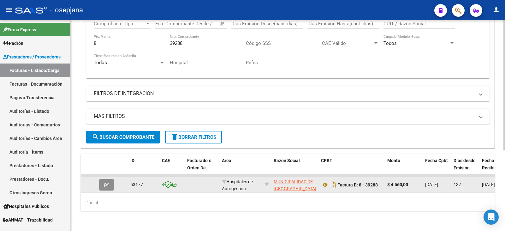
click at [109, 181] on button "button" at bounding box center [106, 184] width 15 height 11
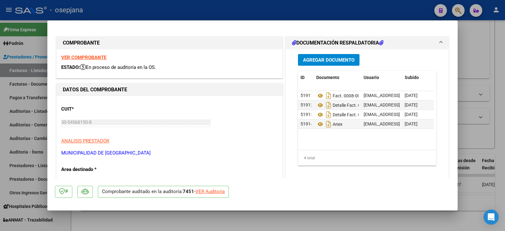
click at [212, 194] on div "VER Auditoría" at bounding box center [210, 191] width 29 height 7
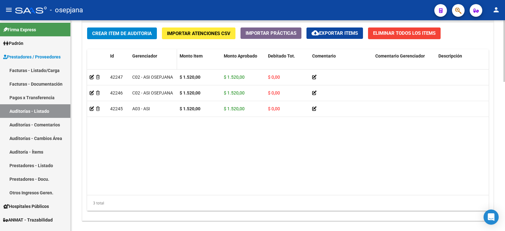
scroll to position [509, 0]
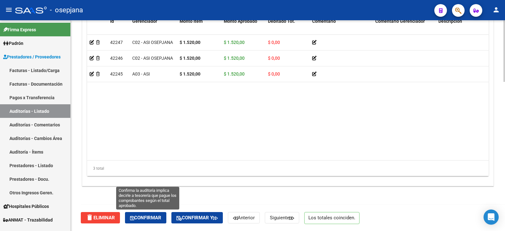
click at [150, 216] on span "Confirmar" at bounding box center [145, 218] width 31 height 6
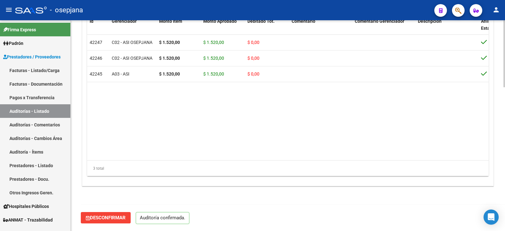
scroll to position [452, 0]
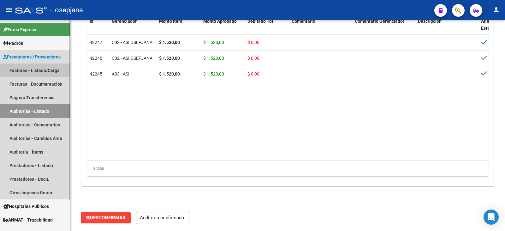
click at [39, 70] on link "Facturas - Listado/Carga" at bounding box center [35, 71] width 70 height 14
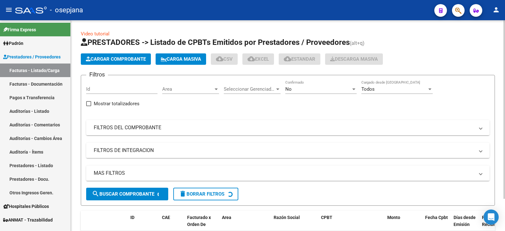
click at [177, 124] on mat-expansion-panel-header "FILTROS DEL COMPROBANTE" at bounding box center [288, 127] width 404 height 15
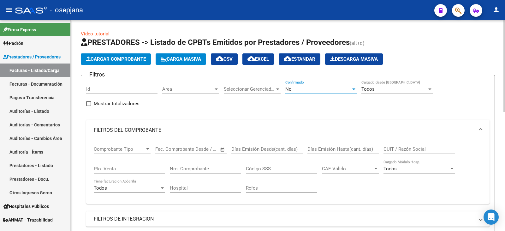
click at [322, 88] on div "No" at bounding box center [319, 89] width 66 height 6
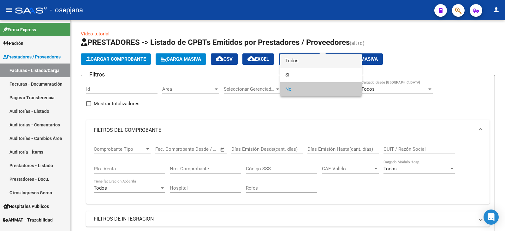
click at [314, 62] on span "Todos" at bounding box center [321, 61] width 71 height 14
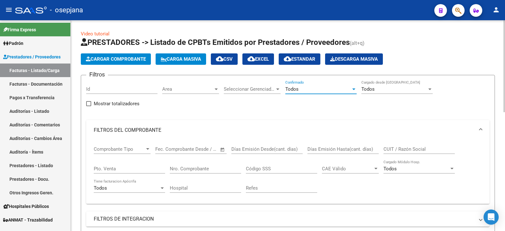
click at [129, 170] on input "Pto. Venta" at bounding box center [129, 169] width 71 height 6
click at [191, 167] on input "Nro. Comprobante" at bounding box center [205, 169] width 71 height 6
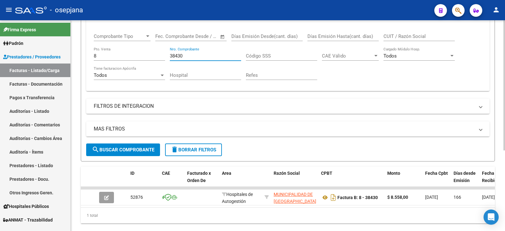
scroll to position [130, 0]
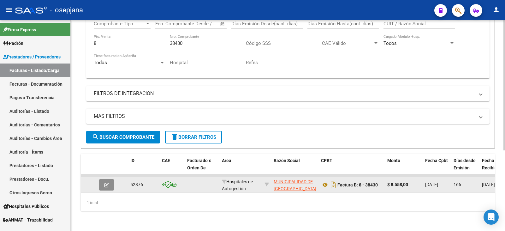
click at [110, 181] on button "button" at bounding box center [106, 184] width 15 height 11
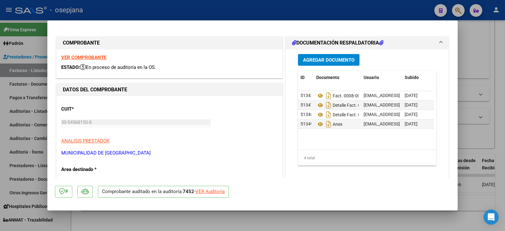
click at [208, 193] on div "VER Auditoría" at bounding box center [210, 191] width 29 height 7
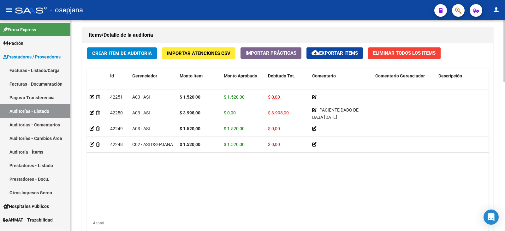
scroll to position [509, 0]
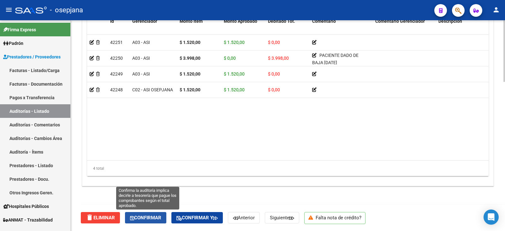
click at [156, 219] on span "Confirmar" at bounding box center [145, 218] width 31 height 6
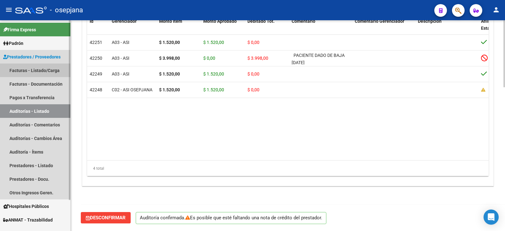
click at [33, 71] on link "Facturas - Listado/Carga" at bounding box center [35, 71] width 70 height 14
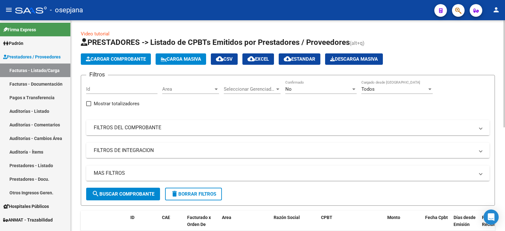
click at [151, 124] on mat-panel-title "FILTROS DEL COMPROBANTE" at bounding box center [284, 127] width 381 height 7
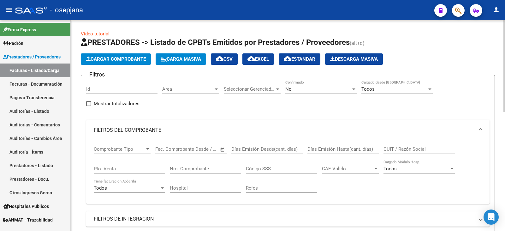
click at [318, 89] on div "No" at bounding box center [319, 89] width 66 height 6
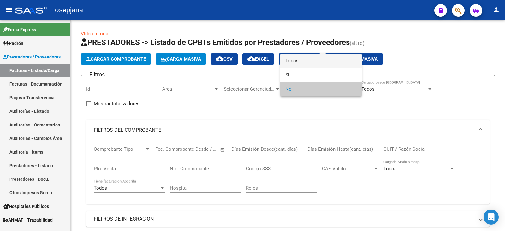
click at [300, 63] on span "Todos" at bounding box center [321, 61] width 71 height 14
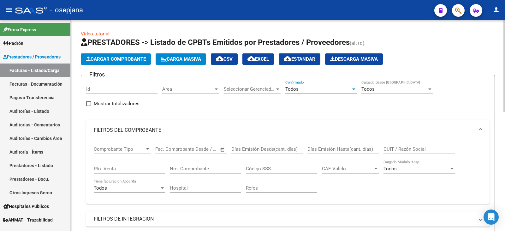
click at [133, 169] on input "Pto. Venta" at bounding box center [129, 169] width 71 height 6
click at [208, 167] on input "Nro. Comprobante" at bounding box center [205, 169] width 71 height 6
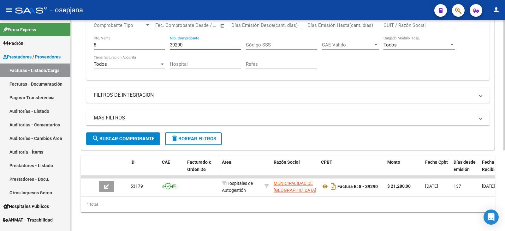
scroll to position [130, 0]
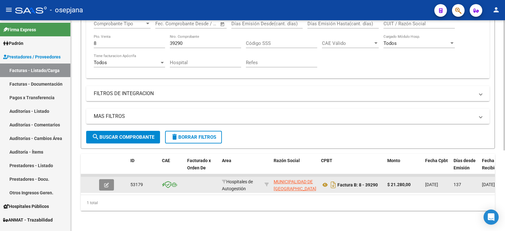
click at [108, 183] on button "button" at bounding box center [106, 184] width 15 height 11
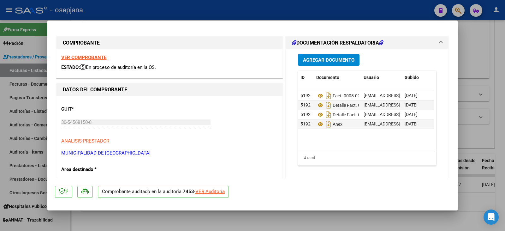
click at [209, 190] on div "VER Auditoría" at bounding box center [210, 191] width 29 height 7
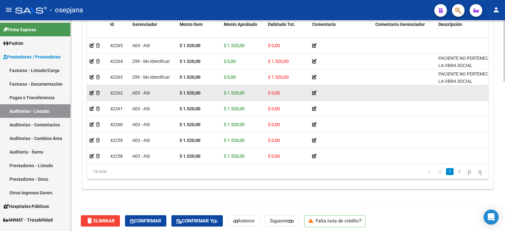
scroll to position [509, 0]
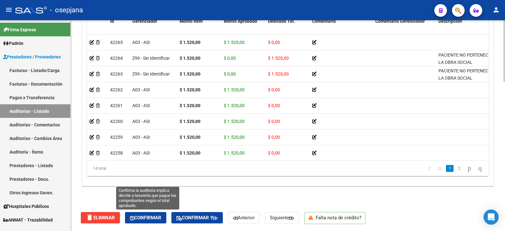
click at [156, 218] on span "Confirmar" at bounding box center [145, 218] width 31 height 6
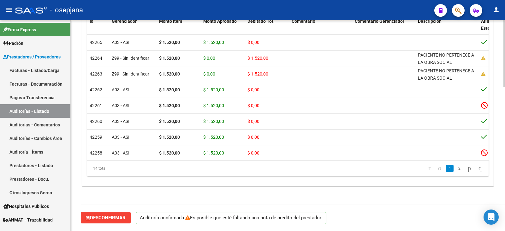
scroll to position [452, 0]
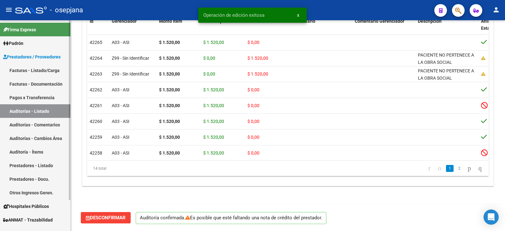
drag, startPoint x: 30, startPoint y: 68, endPoint x: 67, endPoint y: 69, distance: 37.3
click at [31, 68] on link "Facturas - Listado/Carga" at bounding box center [35, 71] width 70 height 14
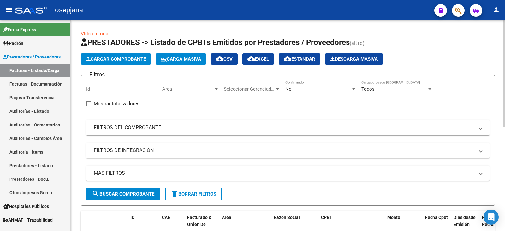
drag, startPoint x: 228, startPoint y: 127, endPoint x: 289, endPoint y: 94, distance: 69.1
click at [230, 124] on mat-panel-title "FILTROS DEL COMPROBANTE" at bounding box center [284, 127] width 381 height 7
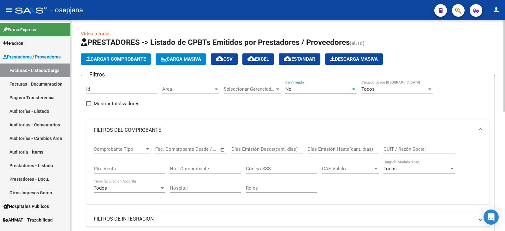
click at [297, 88] on div "No" at bounding box center [319, 89] width 66 height 6
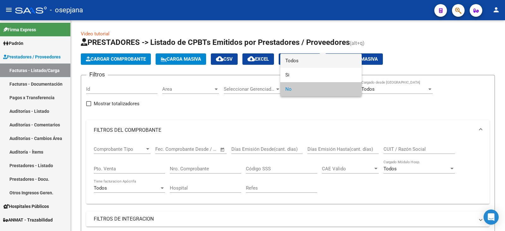
click at [304, 64] on span "Todos" at bounding box center [321, 61] width 71 height 14
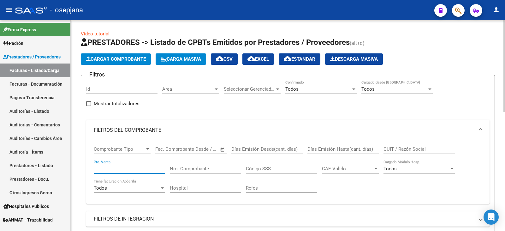
click at [137, 171] on input "Pto. Venta" at bounding box center [129, 169] width 71 height 6
click at [180, 168] on input "Nro. Comprobante" at bounding box center [205, 169] width 71 height 6
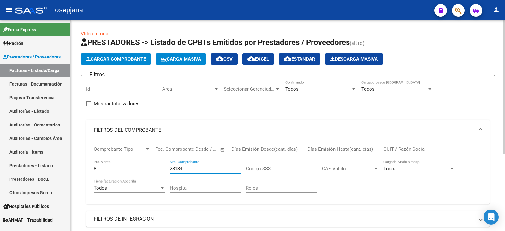
drag, startPoint x: 192, startPoint y: 169, endPoint x: 161, endPoint y: 162, distance: 31.4
click at [159, 165] on div "Comprobante Tipo Comprobante Tipo Start date – End date Fec. Comprobante Desde …" at bounding box center [288, 169] width 389 height 58
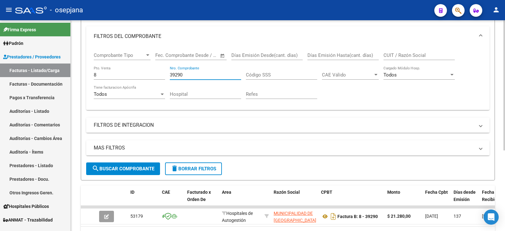
scroll to position [126, 0]
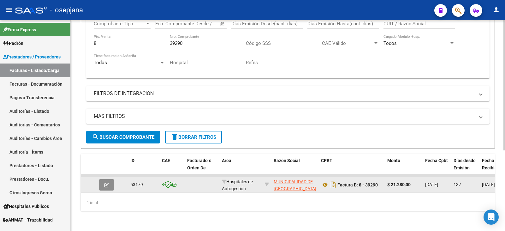
click at [108, 183] on icon "button" at bounding box center [106, 185] width 5 height 5
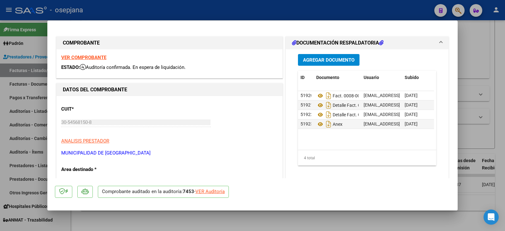
click at [214, 191] on div "VER Auditoría" at bounding box center [210, 191] width 29 height 7
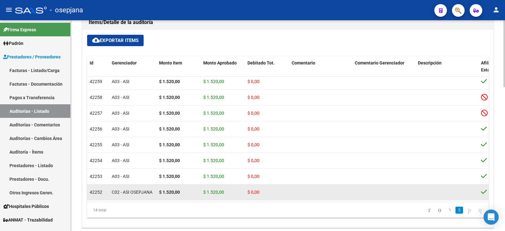
scroll to position [452, 0]
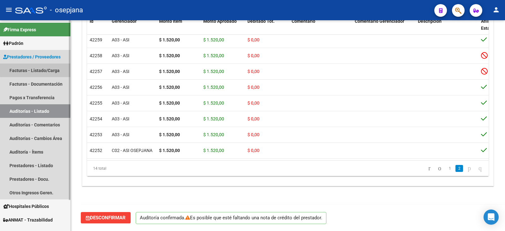
click at [43, 69] on link "Facturas - Listado/Carga" at bounding box center [35, 71] width 70 height 14
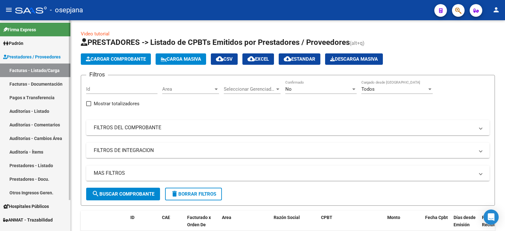
click at [51, 54] on span "Prestadores / Proveedores" at bounding box center [31, 56] width 57 height 7
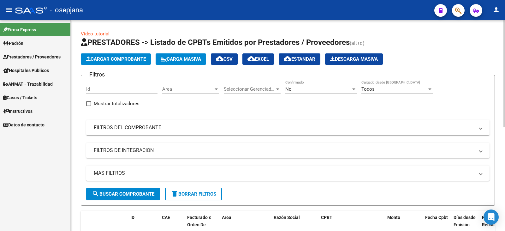
drag, startPoint x: 156, startPoint y: 130, endPoint x: 230, endPoint y: 116, distance: 74.7
click at [160, 129] on mat-panel-title "FILTROS DEL COMPROBANTE" at bounding box center [284, 127] width 381 height 7
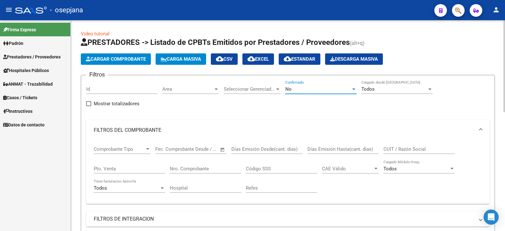
click at [313, 91] on div "No" at bounding box center [319, 89] width 66 height 6
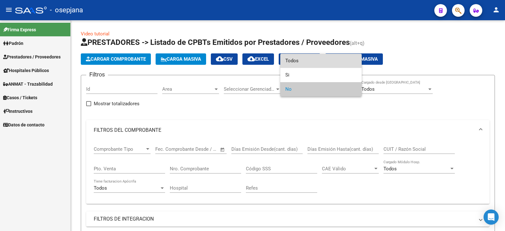
click at [309, 57] on span "Todos" at bounding box center [321, 61] width 71 height 14
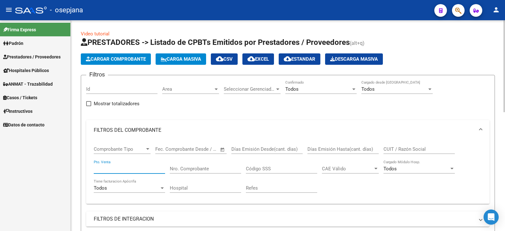
click at [139, 166] on input "Pto. Venta" at bounding box center [129, 169] width 71 height 6
click at [186, 170] on input "Nro. Comprobante" at bounding box center [205, 169] width 71 height 6
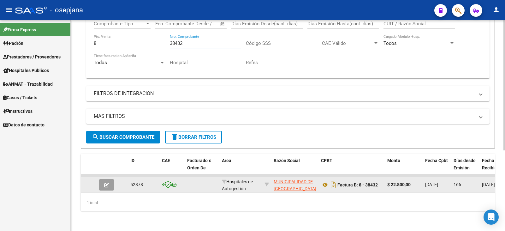
scroll to position [130, 0]
click at [109, 183] on button "button" at bounding box center [106, 184] width 15 height 11
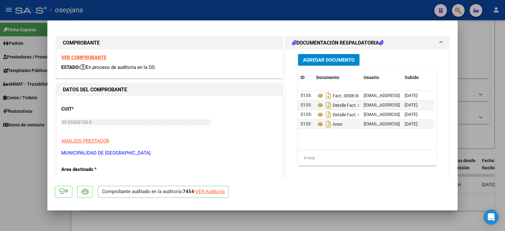
click at [215, 190] on div "VER Auditoría" at bounding box center [210, 191] width 29 height 7
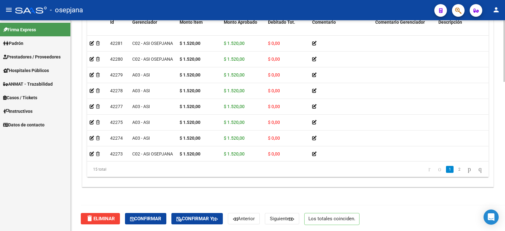
scroll to position [509, 0]
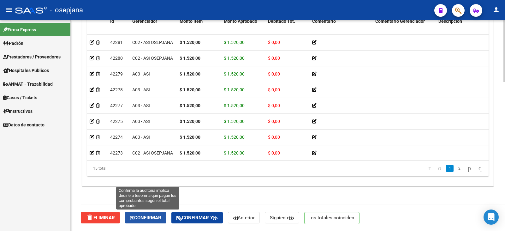
click at [159, 215] on button "Confirmar" at bounding box center [145, 217] width 41 height 11
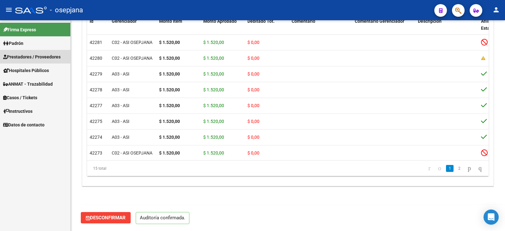
drag, startPoint x: 40, startPoint y: 55, endPoint x: 139, endPoint y: 74, distance: 100.6
click at [40, 55] on span "Prestadores / Proveedores" at bounding box center [31, 56] width 57 height 7
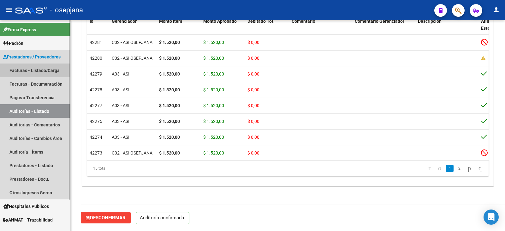
click at [41, 72] on link "Facturas - Listado/Carga" at bounding box center [35, 71] width 70 height 14
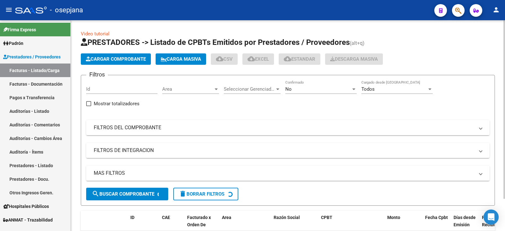
click at [197, 131] on mat-expansion-panel-header "FILTROS DEL COMPROBANTE" at bounding box center [288, 127] width 404 height 15
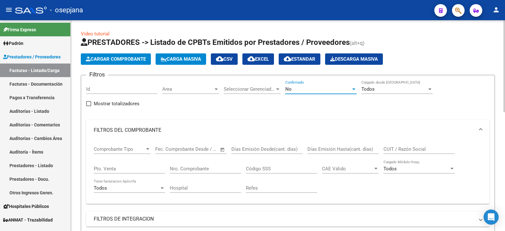
click at [291, 91] on span "No" at bounding box center [289, 89] width 6 height 6
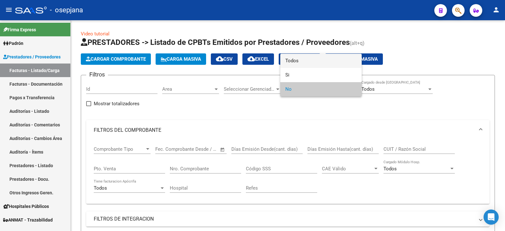
click at [312, 61] on span "Todos" at bounding box center [321, 61] width 71 height 14
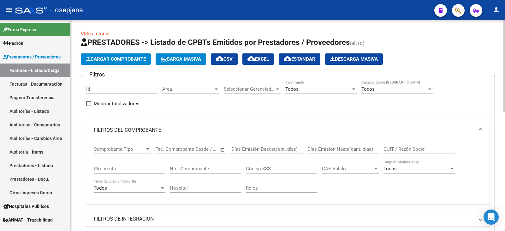
click at [130, 171] on div "Pto. Venta" at bounding box center [129, 167] width 71 height 14
click at [130, 169] on input "Pto. Venta" at bounding box center [129, 169] width 71 height 6
click at [197, 167] on input "Nro. Comprobante" at bounding box center [205, 169] width 71 height 6
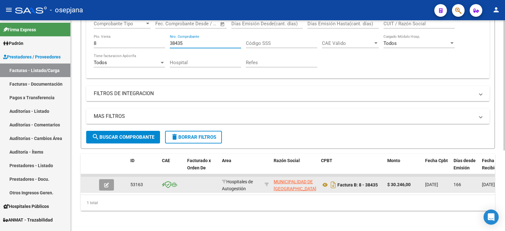
scroll to position [130, 0]
click at [109, 181] on button "button" at bounding box center [106, 184] width 15 height 11
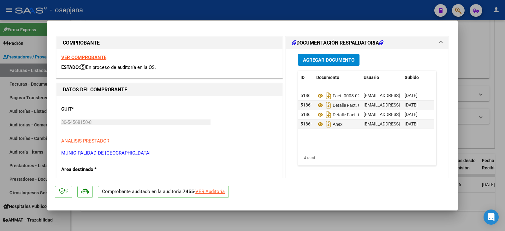
click at [212, 192] on div "VER Auditoría" at bounding box center [210, 191] width 29 height 7
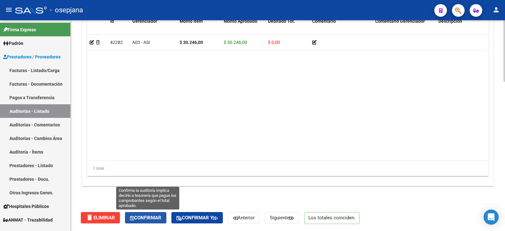
drag, startPoint x: 154, startPoint y: 218, endPoint x: 129, endPoint y: 186, distance: 40.5
click at [154, 215] on span "Confirmar" at bounding box center [145, 218] width 31 height 6
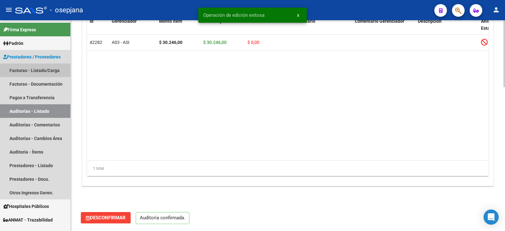
drag, startPoint x: 40, startPoint y: 69, endPoint x: 77, endPoint y: 71, distance: 36.7
click at [40, 69] on link "Facturas - Listado/Carga" at bounding box center [35, 71] width 70 height 14
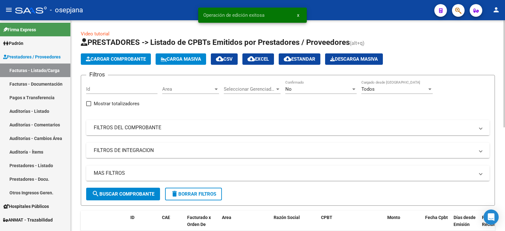
drag, startPoint x: 169, startPoint y: 127, endPoint x: 252, endPoint y: 109, distance: 85.4
click at [182, 124] on mat-panel-title "FILTROS DEL COMPROBANTE" at bounding box center [284, 127] width 381 height 7
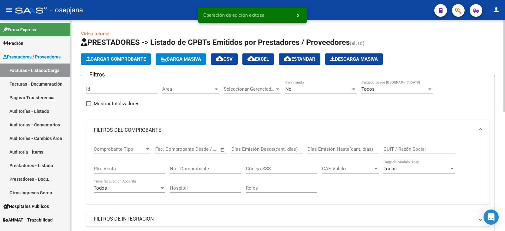
click at [296, 89] on div "No" at bounding box center [319, 89] width 66 height 6
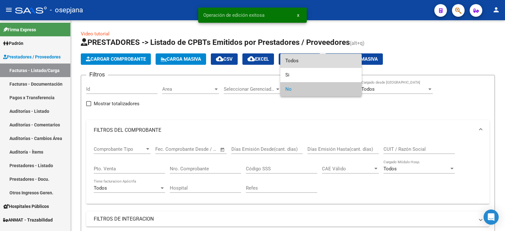
drag, startPoint x: 303, startPoint y: 60, endPoint x: 187, endPoint y: 154, distance: 149.2
click at [302, 63] on span "Todos" at bounding box center [321, 61] width 71 height 14
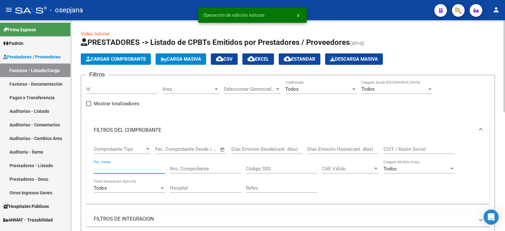
click at [122, 167] on input "Pto. Venta" at bounding box center [129, 169] width 71 height 6
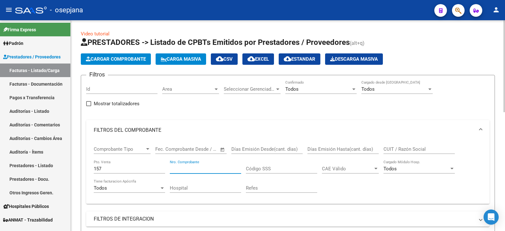
click at [183, 168] on input "Nro. Comprobante" at bounding box center [205, 169] width 71 height 6
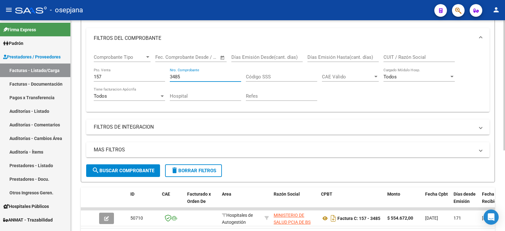
scroll to position [130, 0]
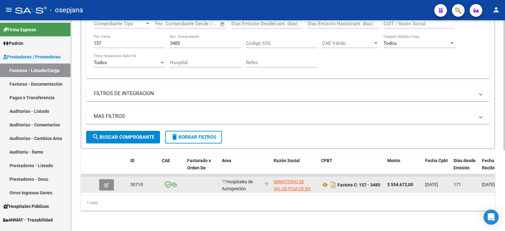
click at [111, 179] on button "button" at bounding box center [106, 184] width 15 height 11
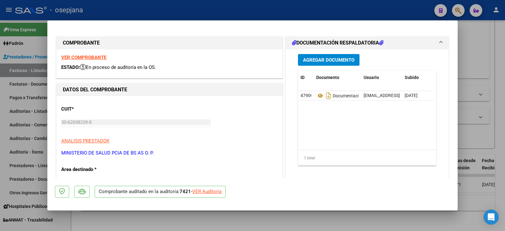
click at [205, 189] on div "VER Auditoría" at bounding box center [206, 191] width 29 height 7
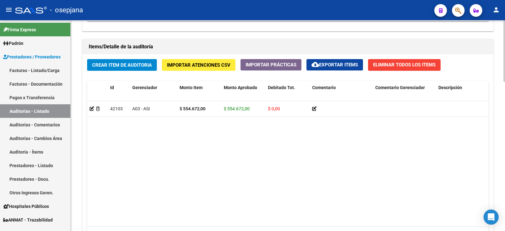
scroll to position [509, 0]
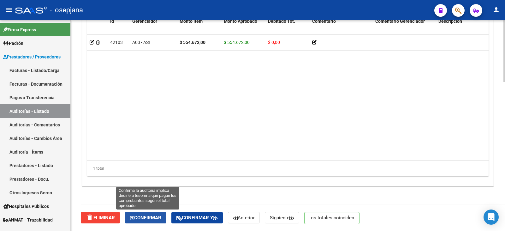
drag, startPoint x: 142, startPoint y: 214, endPoint x: 142, endPoint y: 208, distance: 6.3
click at [142, 213] on button "Confirmar" at bounding box center [145, 217] width 41 height 11
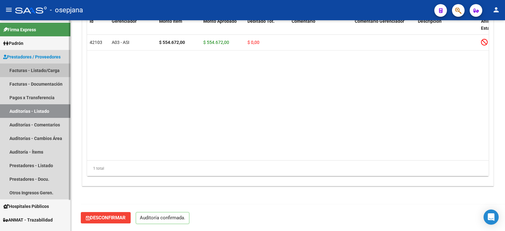
click at [41, 70] on link "Facturas - Listado/Carga" at bounding box center [35, 71] width 70 height 14
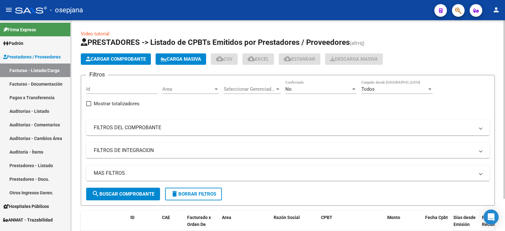
drag, startPoint x: 245, startPoint y: 126, endPoint x: 254, endPoint y: 118, distance: 12.8
click at [249, 122] on mat-expansion-panel-header "FILTROS DEL COMPROBANTE" at bounding box center [288, 127] width 404 height 15
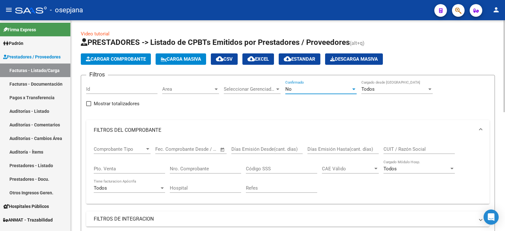
click at [301, 91] on div "No" at bounding box center [319, 89] width 66 height 6
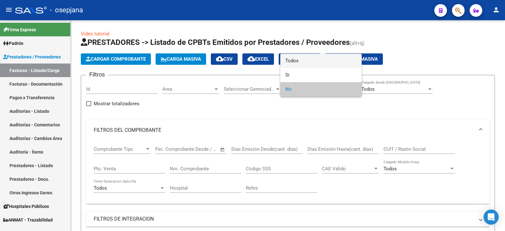
click at [304, 61] on span "Todos" at bounding box center [321, 61] width 71 height 14
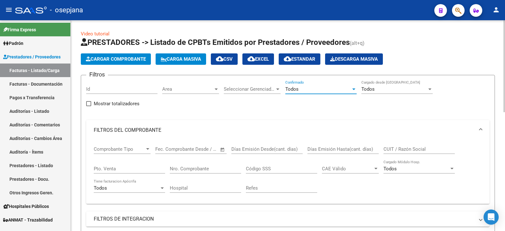
click at [127, 169] on input "Pto. Venta" at bounding box center [129, 169] width 71 height 6
click at [216, 170] on input "Nro. Comprobante" at bounding box center [205, 169] width 71 height 6
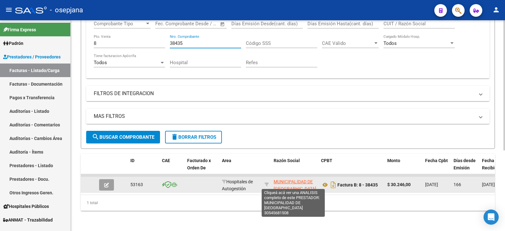
scroll to position [130, 0]
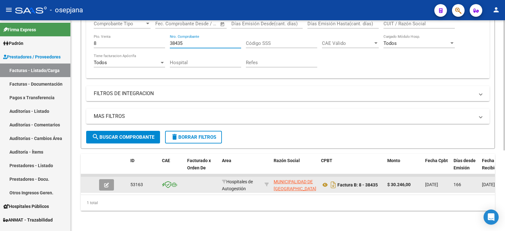
click at [103, 180] on button "button" at bounding box center [106, 184] width 15 height 11
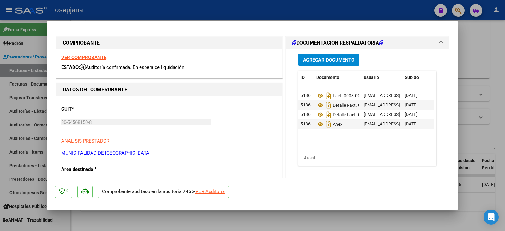
click at [208, 189] on div "VER Auditoría" at bounding box center [210, 191] width 29 height 7
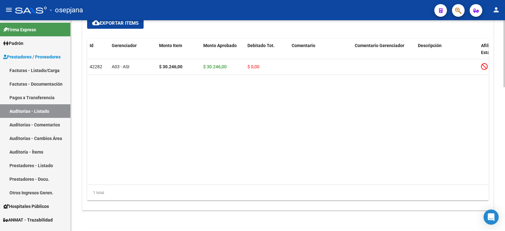
scroll to position [452, 0]
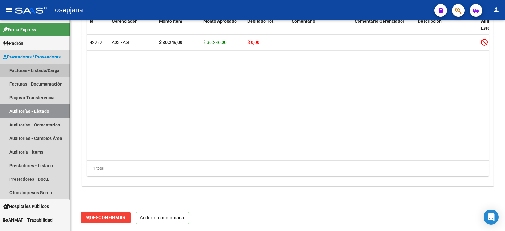
click at [38, 69] on link "Facturas - Listado/Carga" at bounding box center [35, 71] width 70 height 14
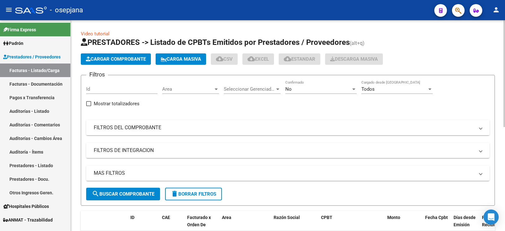
drag, startPoint x: 195, startPoint y: 128, endPoint x: 261, endPoint y: 120, distance: 66.5
click at [196, 127] on mat-panel-title "FILTROS DEL COMPROBANTE" at bounding box center [284, 127] width 381 height 7
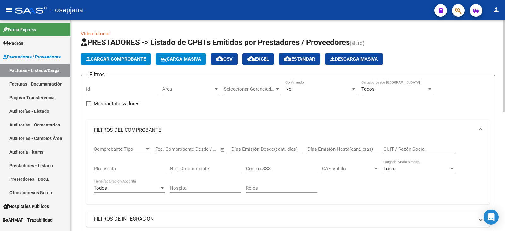
click at [313, 90] on div "No" at bounding box center [319, 89] width 66 height 6
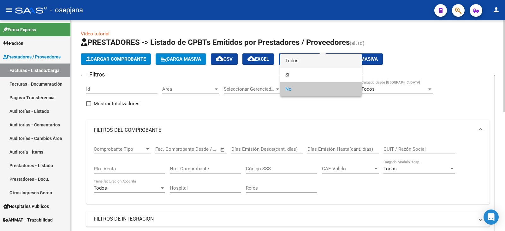
click at [309, 60] on span "Todos" at bounding box center [321, 61] width 71 height 14
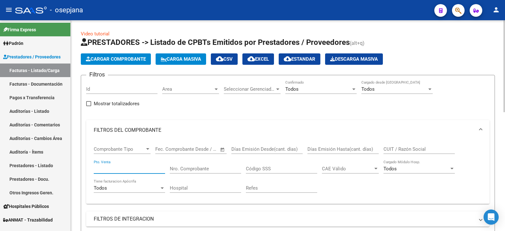
click at [103, 168] on input "Pto. Venta" at bounding box center [129, 169] width 71 height 6
click at [205, 170] on input "Nro. Comprobante" at bounding box center [205, 169] width 71 height 6
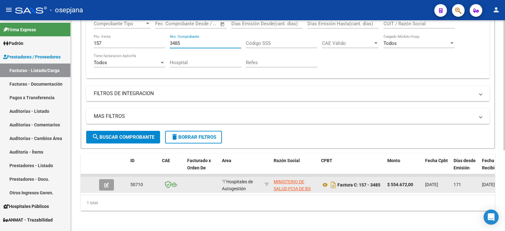
scroll to position [130, 0]
click at [107, 183] on icon "button" at bounding box center [106, 185] width 5 height 5
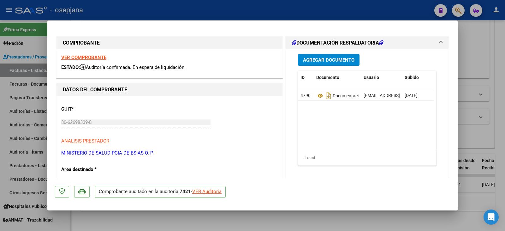
click at [212, 190] on div "VER Auditoría" at bounding box center [206, 191] width 29 height 7
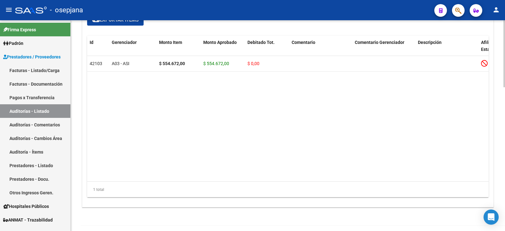
scroll to position [452, 0]
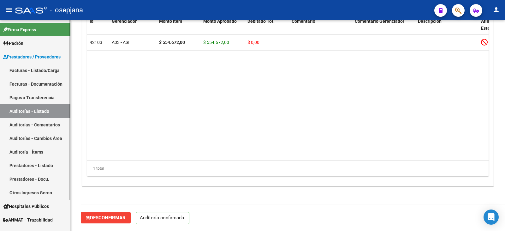
drag, startPoint x: 35, startPoint y: 72, endPoint x: 62, endPoint y: 70, distance: 26.9
click at [36, 72] on link "Facturas - Listado/Carga" at bounding box center [35, 71] width 70 height 14
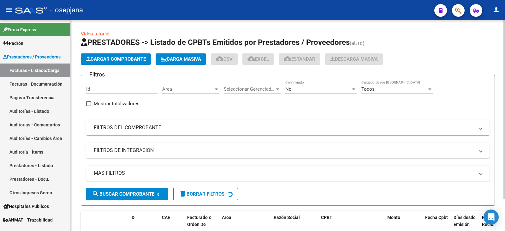
drag, startPoint x: 156, startPoint y: 129, endPoint x: 262, endPoint y: 99, distance: 109.4
click at [159, 129] on mat-panel-title "FILTROS DEL COMPROBANTE" at bounding box center [284, 127] width 381 height 7
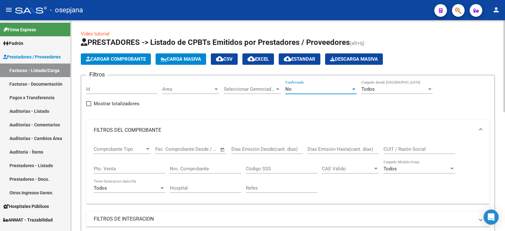
click at [294, 89] on div "No" at bounding box center [319, 89] width 66 height 6
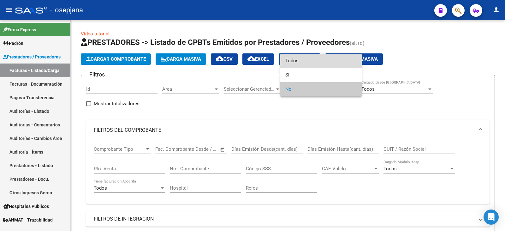
click at [298, 62] on span "Todos" at bounding box center [321, 61] width 71 height 14
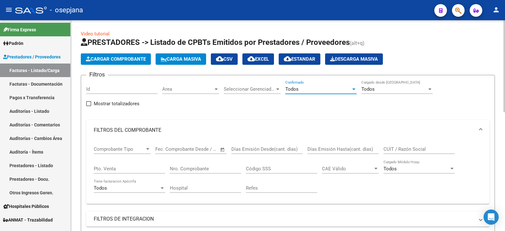
click at [133, 171] on div "Pto. Venta" at bounding box center [129, 167] width 71 height 14
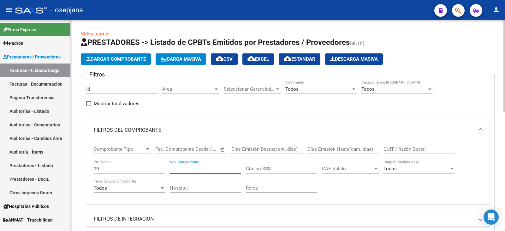
click at [196, 169] on input "Nro. Comprobante" at bounding box center [205, 169] width 71 height 6
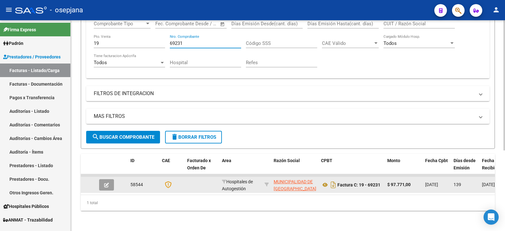
scroll to position [130, 0]
click at [108, 184] on button "button" at bounding box center [106, 184] width 15 height 11
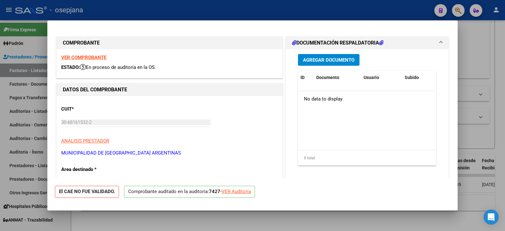
click at [252, 186] on p "Comprobante auditado en la auditoría: 7427 - VER Auditoría" at bounding box center [189, 192] width 131 height 12
click at [247, 190] on div "VER Auditoría" at bounding box center [236, 191] width 29 height 7
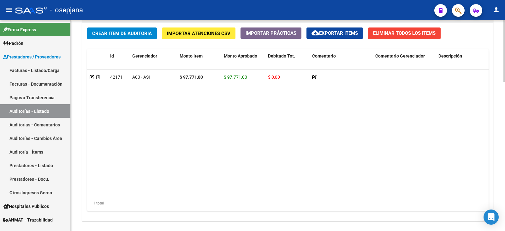
scroll to position [509, 0]
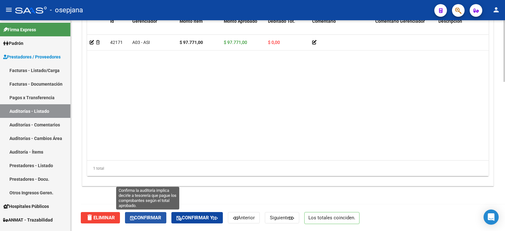
click at [156, 216] on span "Confirmar" at bounding box center [145, 218] width 31 height 6
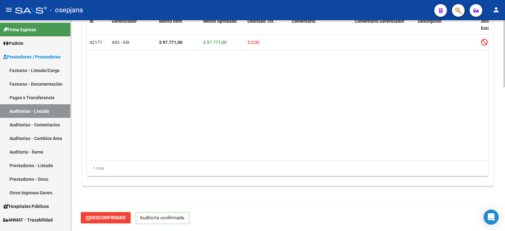
scroll to position [452, 0]
click at [21, 70] on link "Facturas - Listado/Carga" at bounding box center [35, 71] width 70 height 14
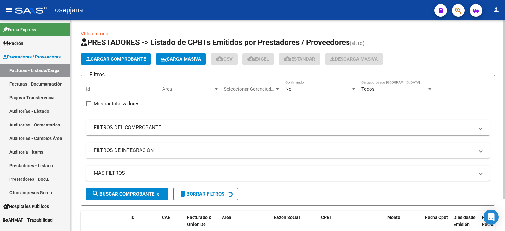
drag, startPoint x: 220, startPoint y: 132, endPoint x: 225, endPoint y: 128, distance: 6.4
click at [221, 130] on mat-expansion-panel-header "FILTROS DEL COMPROBANTE" at bounding box center [288, 127] width 404 height 15
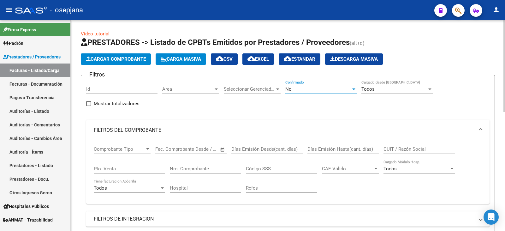
click at [310, 89] on div "No" at bounding box center [319, 89] width 66 height 6
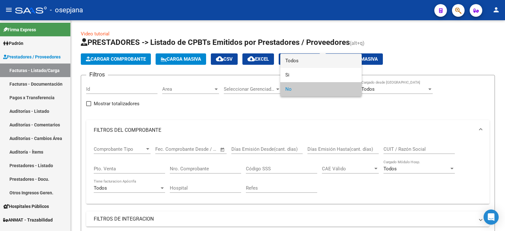
click at [314, 63] on span "Todos" at bounding box center [321, 61] width 71 height 14
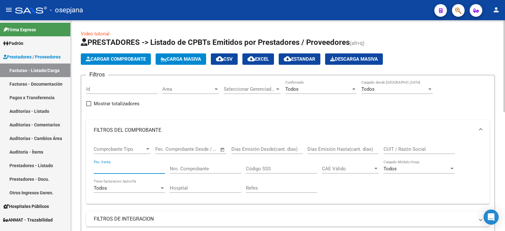
click at [107, 168] on input "Pto. Venta" at bounding box center [129, 169] width 71 height 6
click at [181, 166] on input "Nro. Comprobante" at bounding box center [205, 169] width 71 height 6
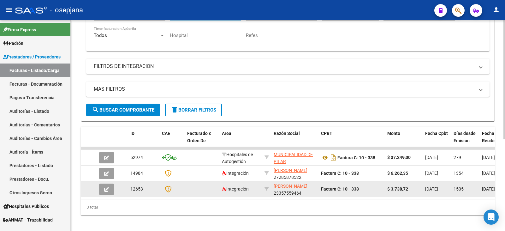
scroll to position [162, 0]
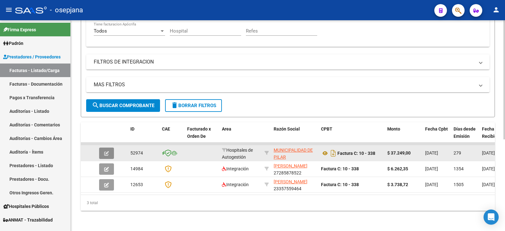
click at [108, 148] on button "button" at bounding box center [106, 153] width 15 height 11
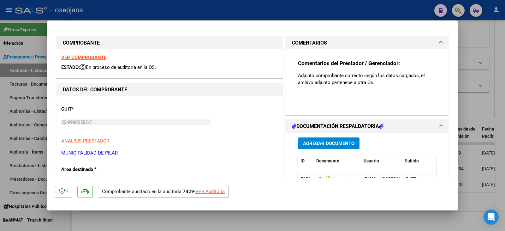
click at [213, 190] on div "VER Auditoría" at bounding box center [210, 191] width 29 height 7
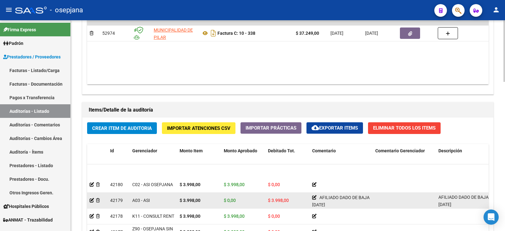
scroll to position [39, 0]
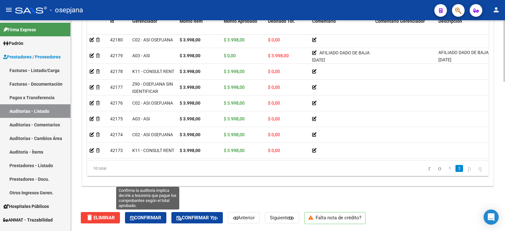
click at [148, 219] on span "Confirmar" at bounding box center [145, 218] width 31 height 6
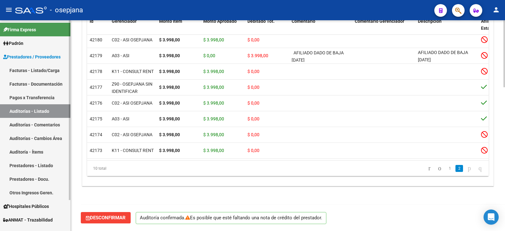
scroll to position [452, 0]
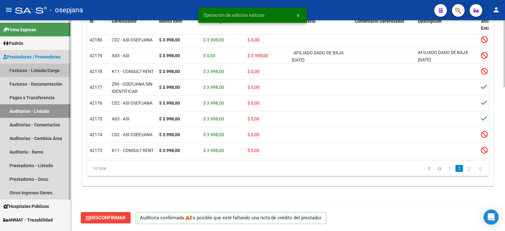
drag, startPoint x: 40, startPoint y: 70, endPoint x: 74, endPoint y: 75, distance: 33.8
click at [41, 70] on link "Facturas - Listado/Carga" at bounding box center [35, 71] width 70 height 14
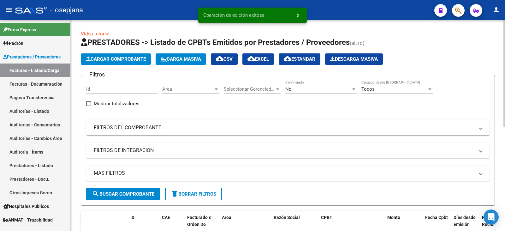
drag, startPoint x: 174, startPoint y: 128, endPoint x: 281, endPoint y: 85, distance: 115.4
click at [180, 123] on mat-expansion-panel-header "FILTROS DEL COMPROBANTE" at bounding box center [288, 127] width 404 height 15
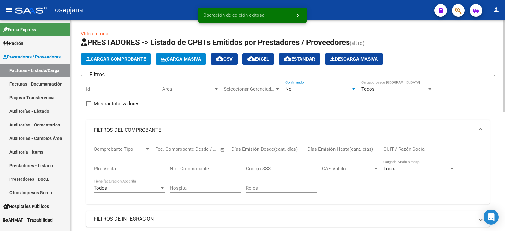
click at [300, 89] on div "No" at bounding box center [319, 89] width 66 height 6
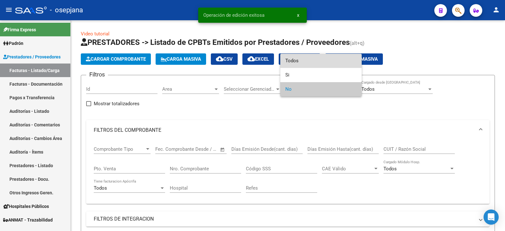
click at [307, 63] on span "Todos" at bounding box center [321, 61] width 71 height 14
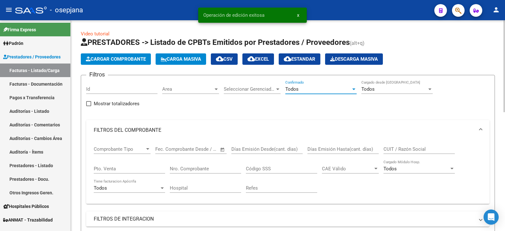
click at [135, 169] on input "Pto. Venta" at bounding box center [129, 169] width 71 height 6
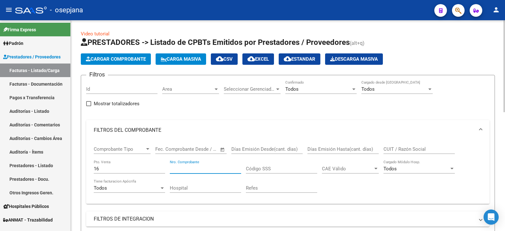
click at [178, 168] on input "Nro. Comprobante" at bounding box center [205, 169] width 71 height 6
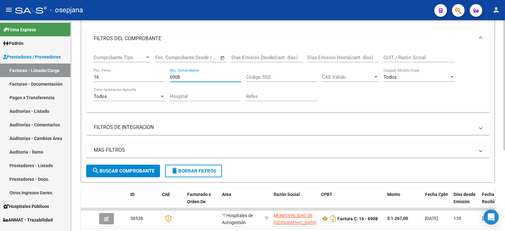
scroll to position [130, 0]
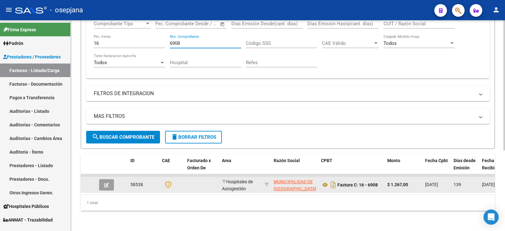
click at [101, 179] on button "button" at bounding box center [106, 184] width 15 height 11
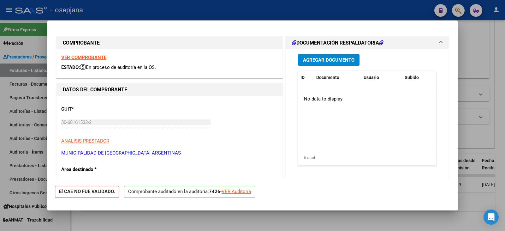
click at [237, 193] on div "VER Auditoría" at bounding box center [236, 191] width 29 height 7
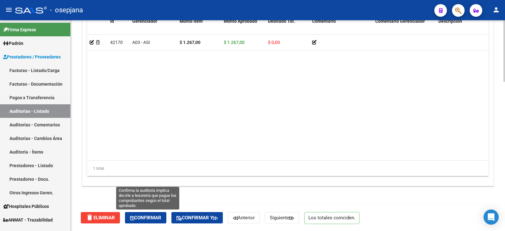
click at [145, 215] on button "Confirmar" at bounding box center [145, 217] width 41 height 11
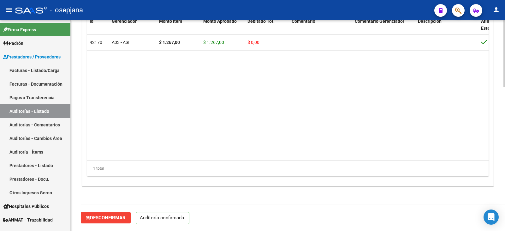
scroll to position [452, 0]
click at [48, 71] on link "Facturas - Listado/Carga" at bounding box center [35, 71] width 70 height 14
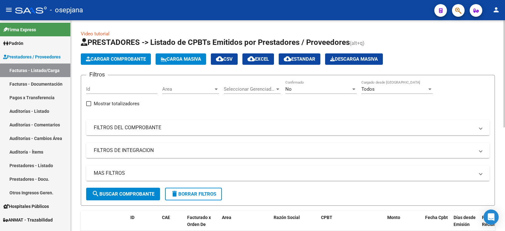
drag, startPoint x: 226, startPoint y: 130, endPoint x: 295, endPoint y: 97, distance: 76.9
click at [230, 129] on mat-panel-title "FILTROS DEL COMPROBANTE" at bounding box center [284, 127] width 381 height 7
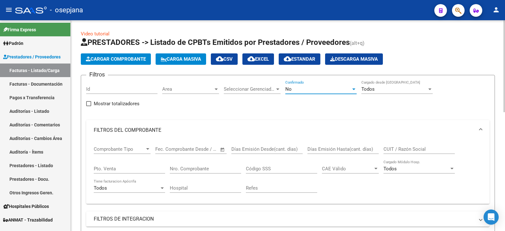
click at [297, 92] on div "No" at bounding box center [319, 89] width 66 height 6
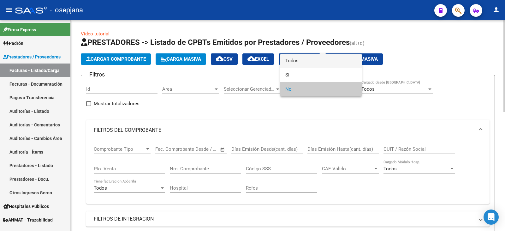
drag, startPoint x: 305, startPoint y: 64, endPoint x: 302, endPoint y: 80, distance: 16.0
click at [305, 67] on span "Todos" at bounding box center [321, 61] width 71 height 14
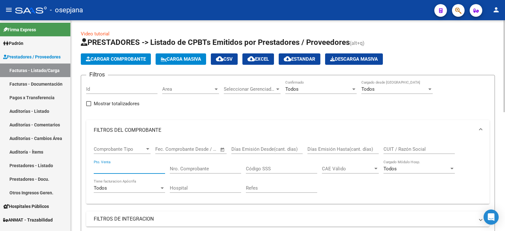
click at [146, 170] on input "Pto. Venta" at bounding box center [129, 169] width 71 height 6
click at [220, 168] on input "Nro. Comprobante" at bounding box center [205, 169] width 71 height 6
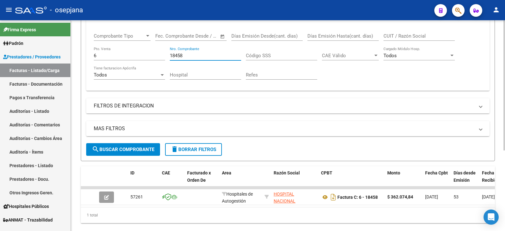
scroll to position [130, 0]
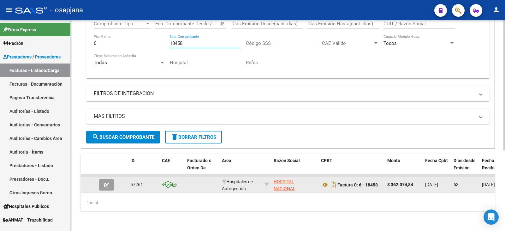
click at [108, 183] on icon "button" at bounding box center [106, 185] width 5 height 5
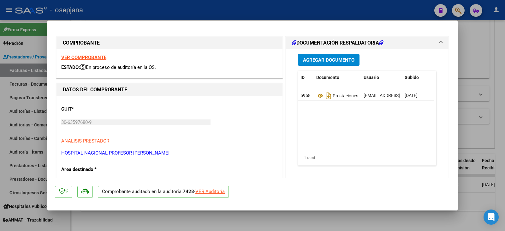
click at [216, 191] on div "VER Auditoría" at bounding box center [210, 191] width 29 height 7
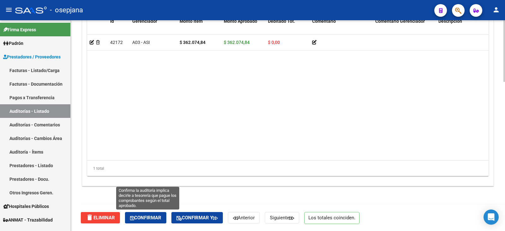
click at [151, 218] on span "Confirmar" at bounding box center [145, 218] width 31 height 6
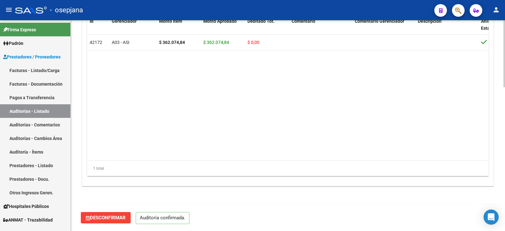
scroll to position [452, 0]
